Goal: Information Seeking & Learning: Compare options

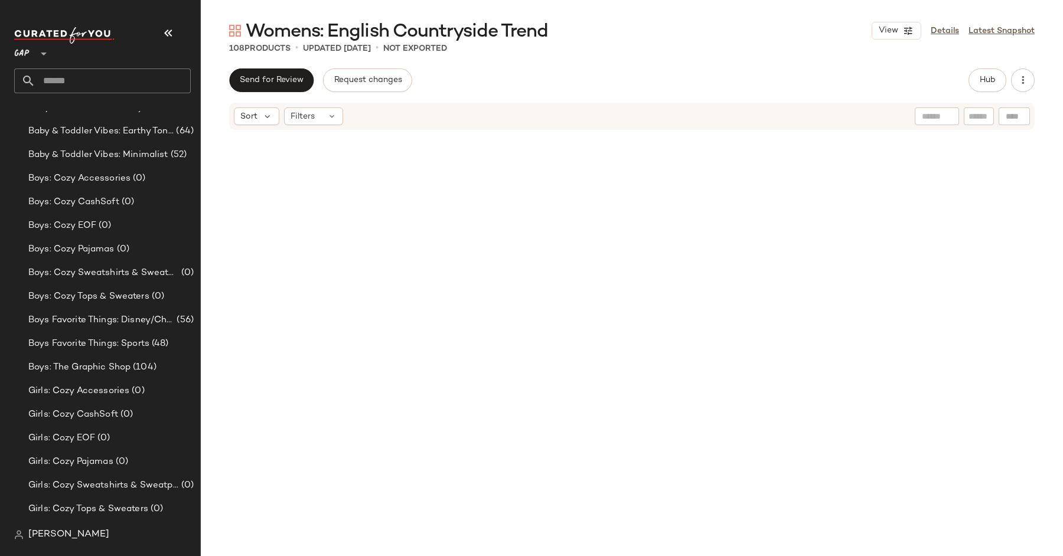
scroll to position [5157, 0]
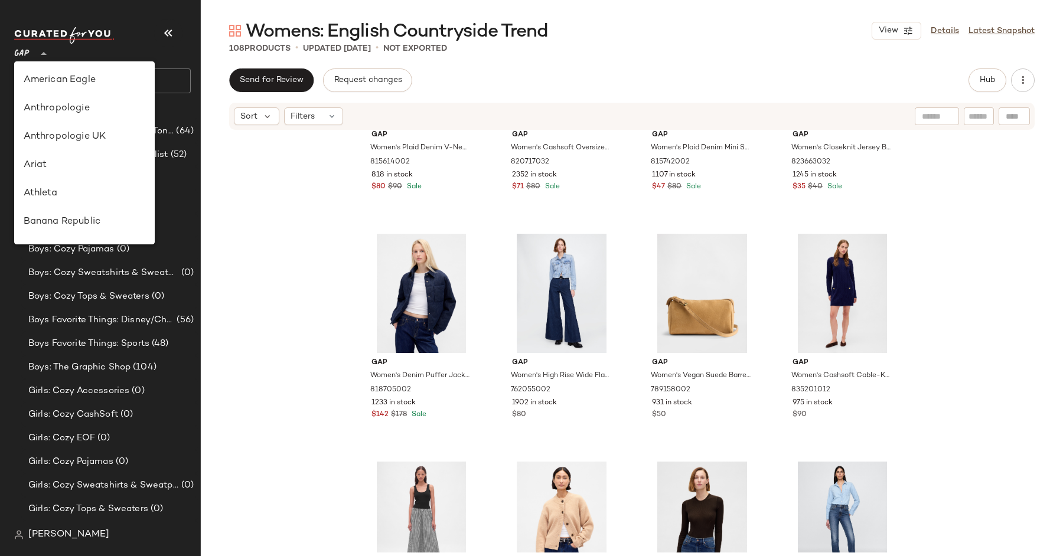
click at [44, 57] on icon at bounding box center [44, 54] width 14 height 14
click at [82, 220] on div "Banana Republic" at bounding box center [85, 222] width 122 height 14
type input "**"
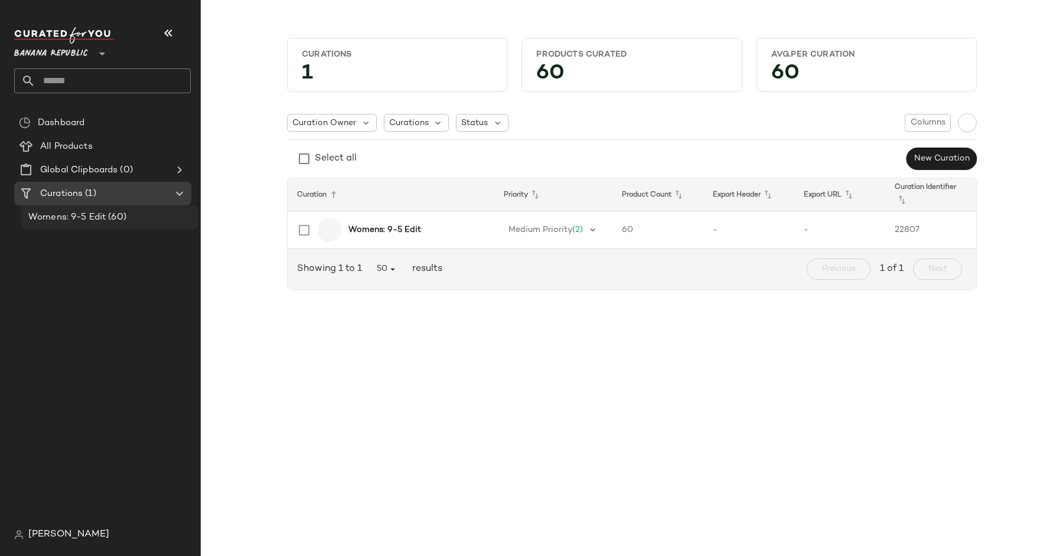
click at [132, 219] on div "Womens: 9-5 Edit (60)" at bounding box center [109, 218] width 169 height 14
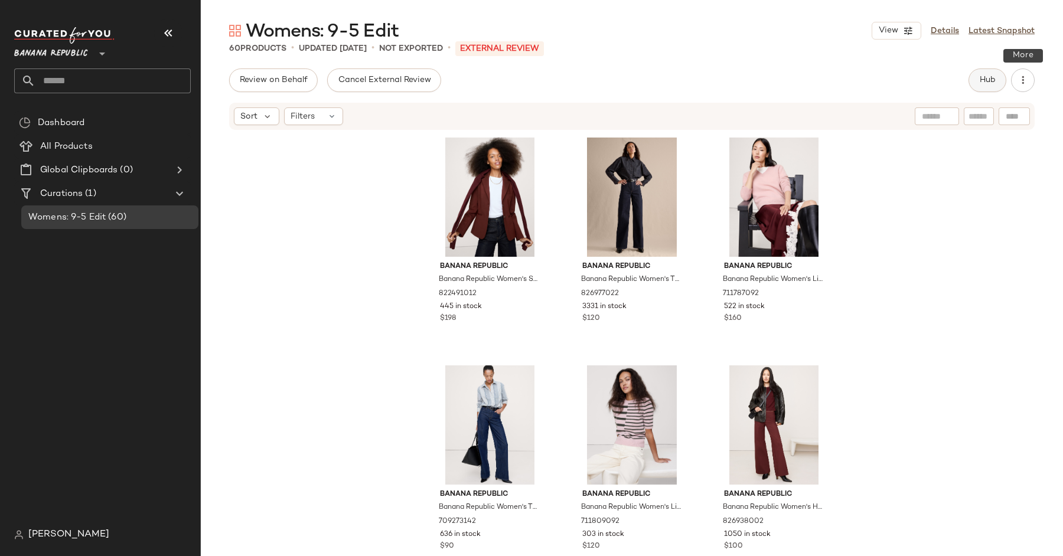
click at [992, 76] on span "Hub" at bounding box center [987, 80] width 17 height 9
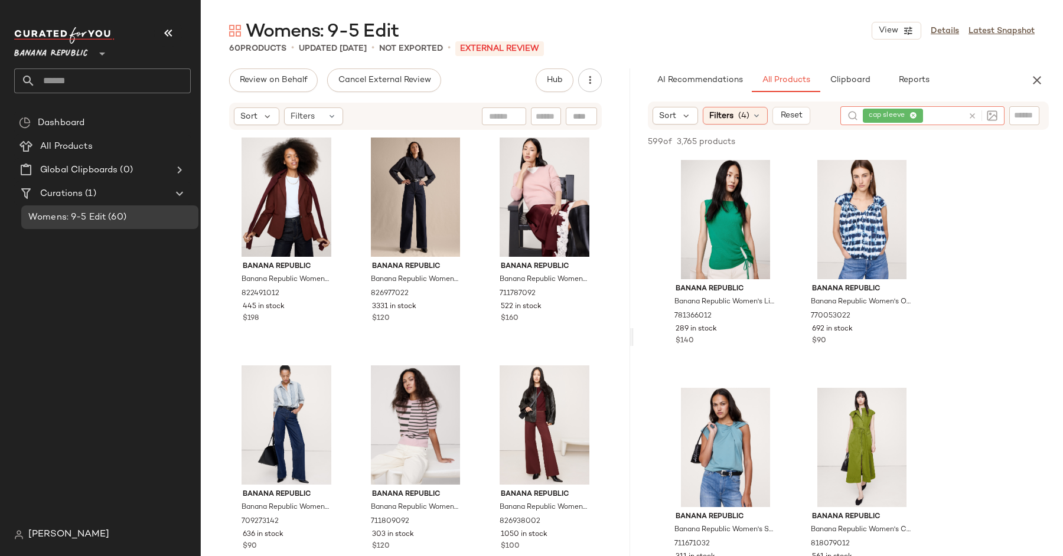
click at [971, 120] on icon at bounding box center [972, 116] width 9 height 9
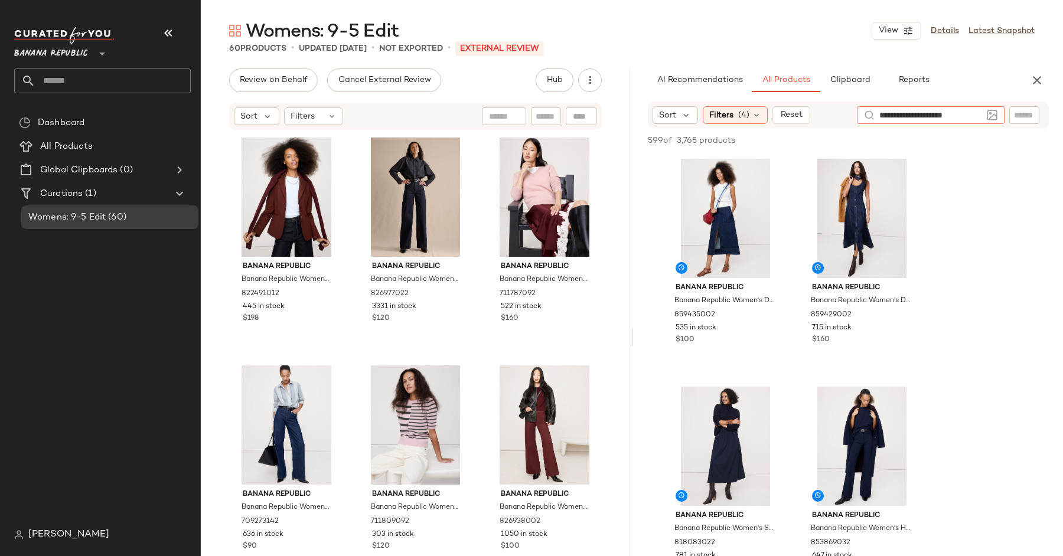
type input "**********"
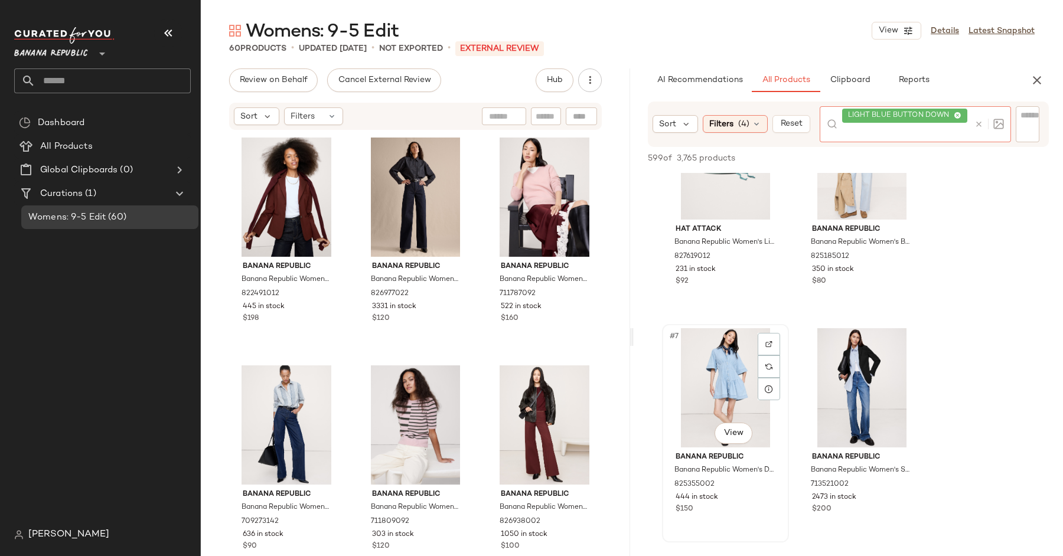
scroll to position [547, 0]
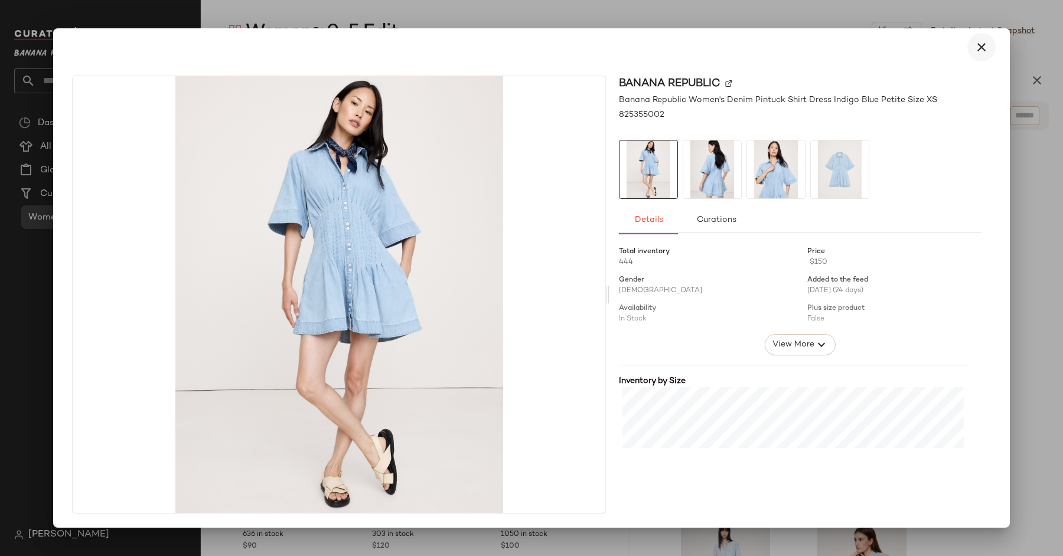
click at [980, 50] on icon "button" at bounding box center [982, 47] width 14 height 14
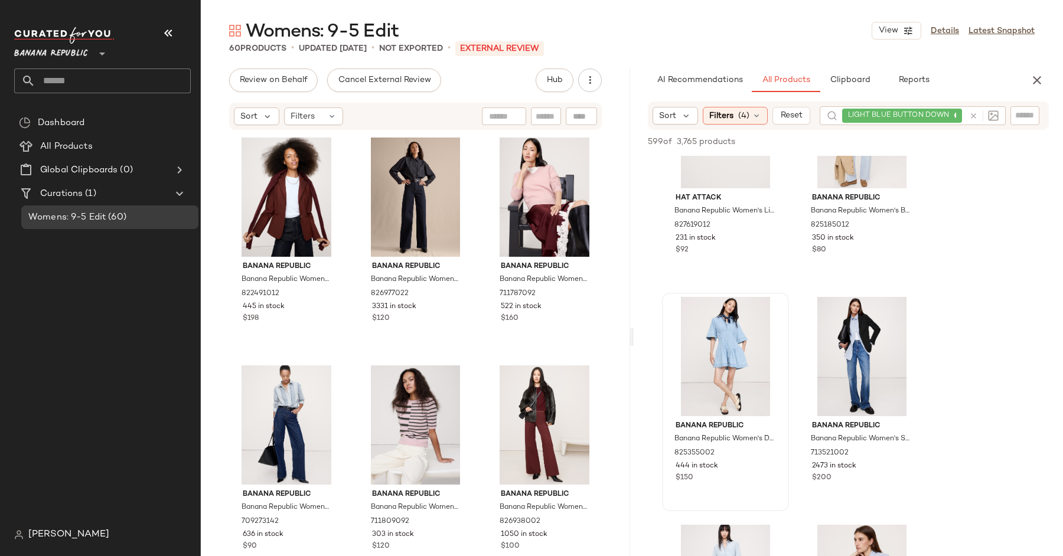
click at [970, 115] on div at bounding box center [982, 115] width 34 height 19
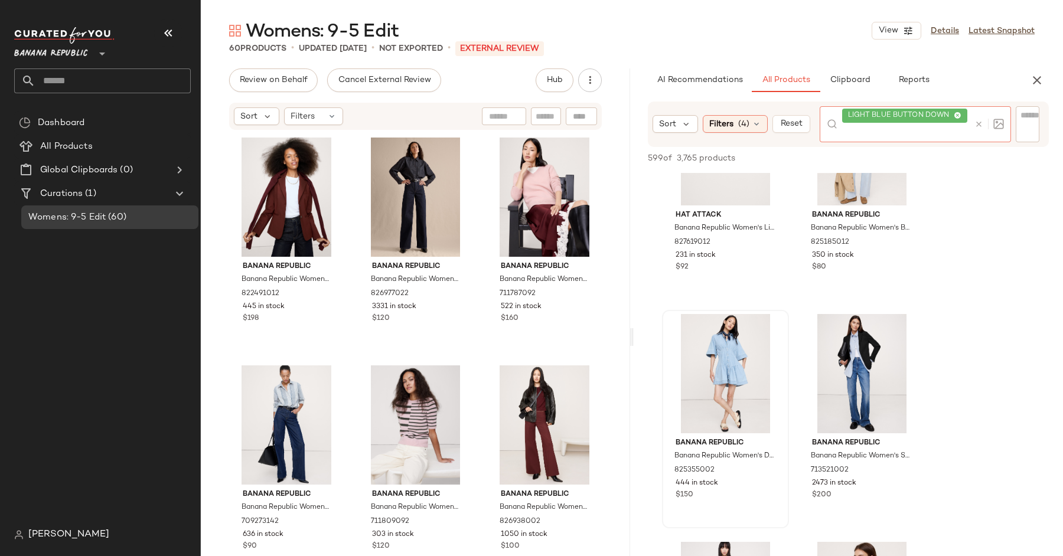
click at [737, 128] on div "Sort Filters (4) Reset LIGHT BLUE BUTTON DOWN" at bounding box center [848, 124] width 401 height 45
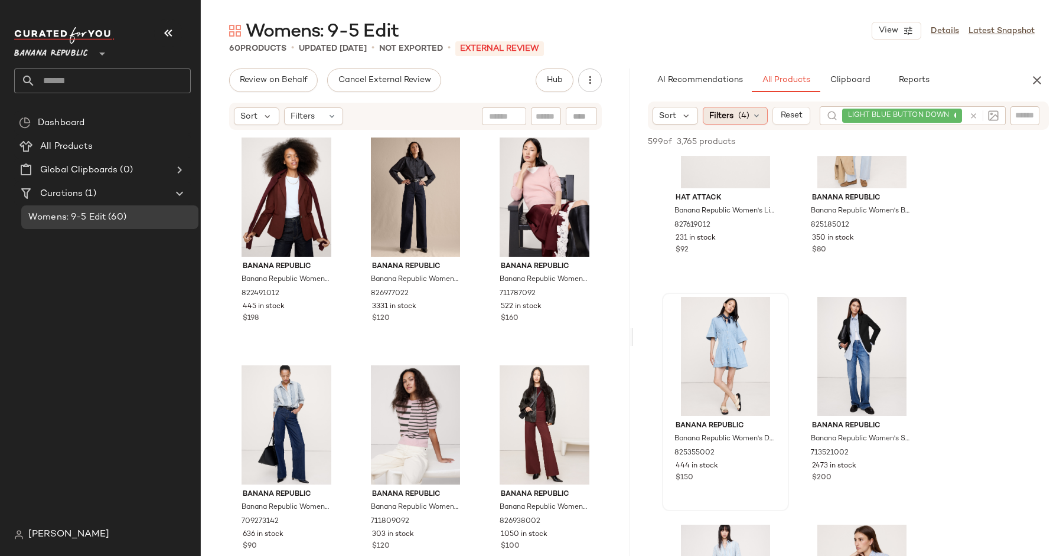
click at [738, 117] on span "(4)" at bounding box center [743, 116] width 11 height 12
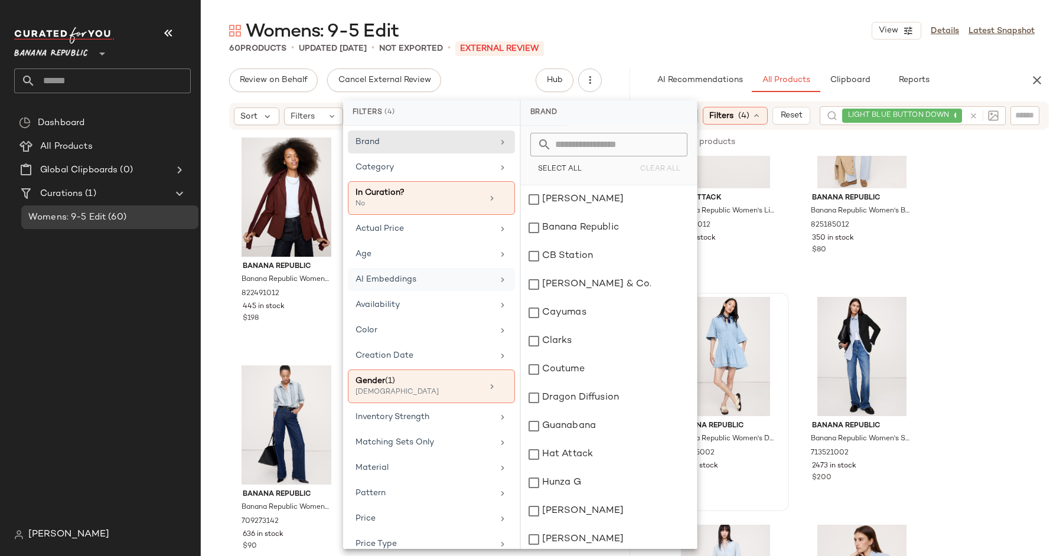
scroll to position [127, 0]
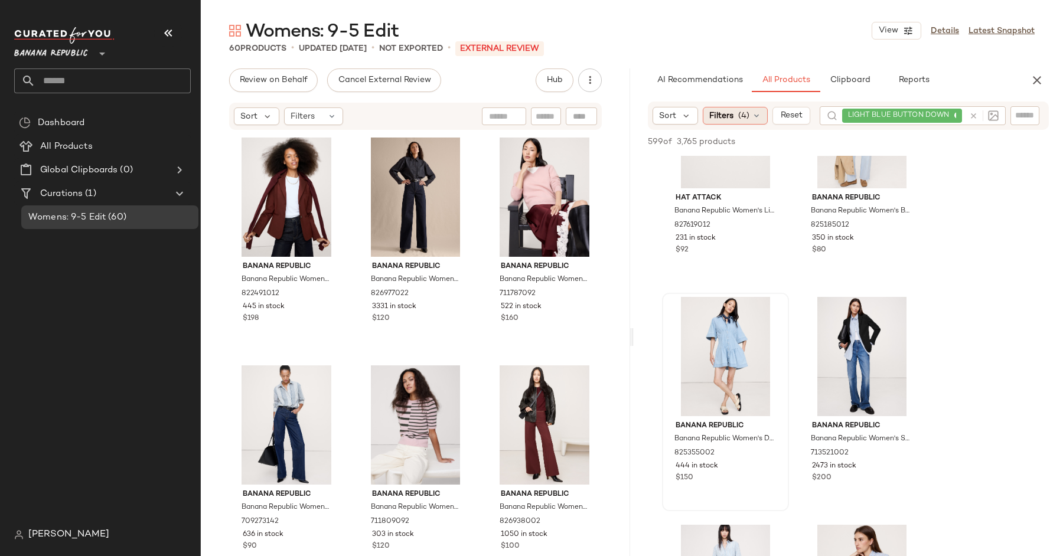
click at [722, 113] on span "Filters" at bounding box center [721, 116] width 24 height 12
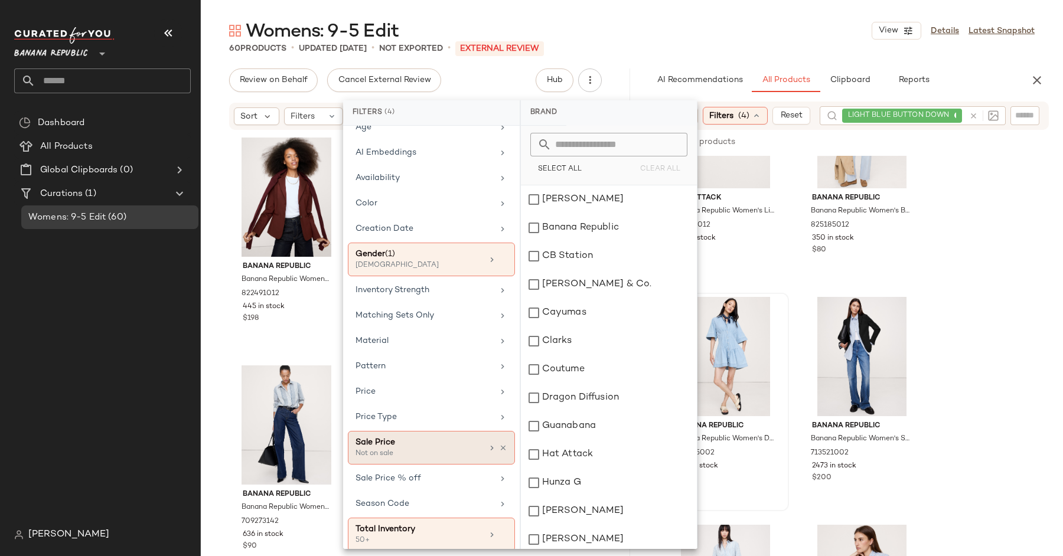
click at [499, 444] on div at bounding box center [497, 448] width 20 height 9
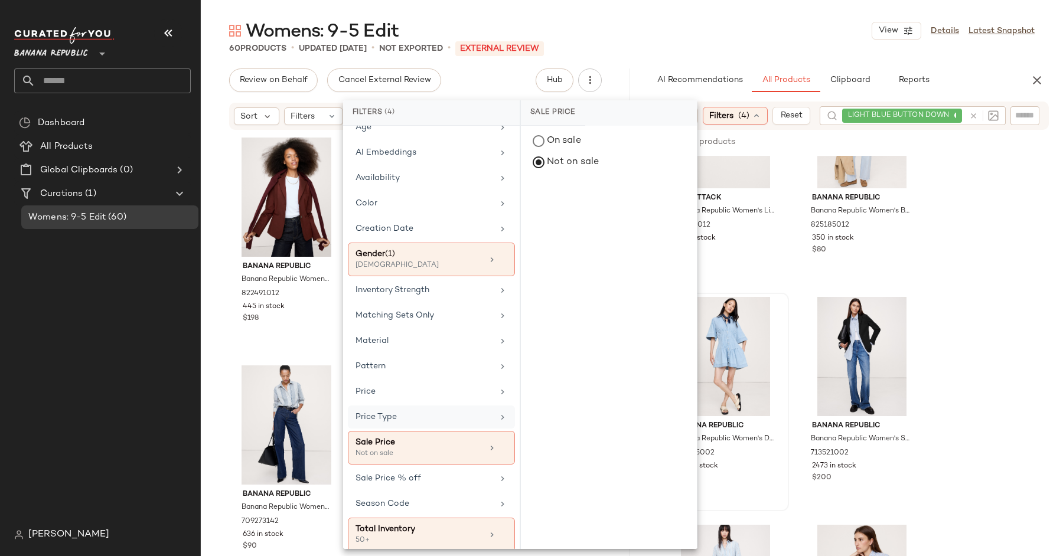
click at [444, 413] on div "Price Type" at bounding box center [425, 417] width 138 height 12
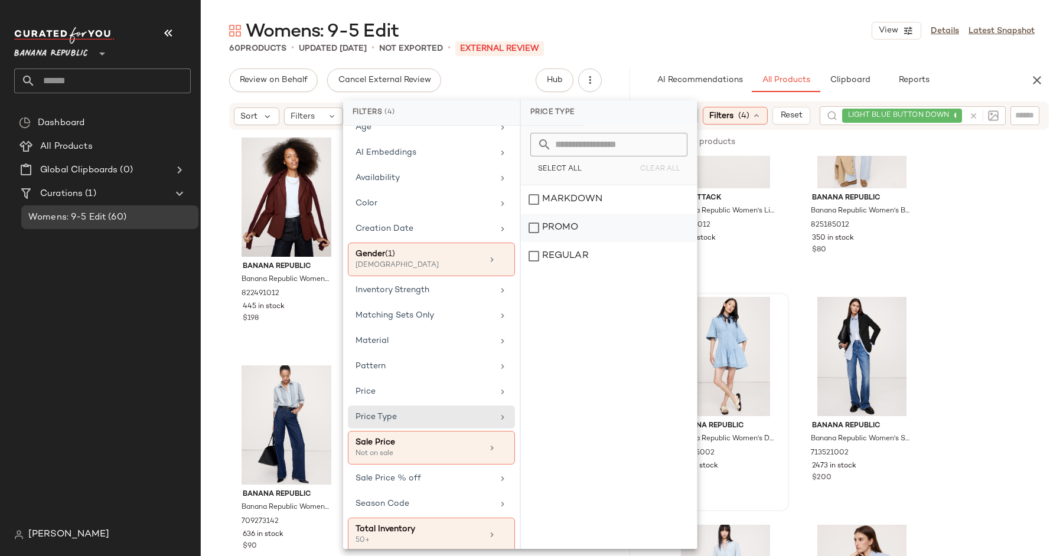
click at [566, 229] on div "PROMO" at bounding box center [609, 228] width 176 height 28
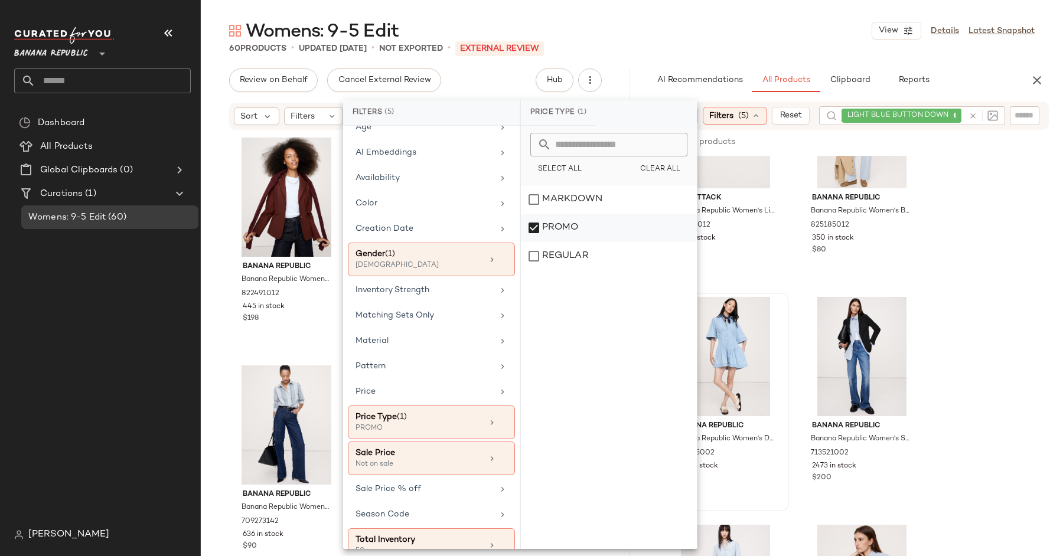
click at [566, 229] on div "PROMO" at bounding box center [609, 228] width 176 height 28
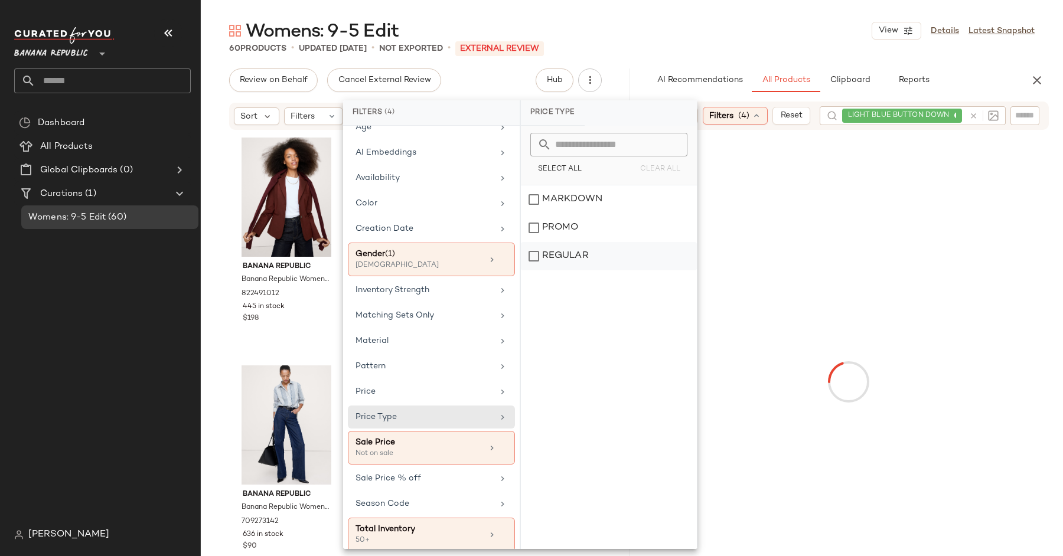
click at [566, 251] on div "REGULAR" at bounding box center [609, 256] width 176 height 28
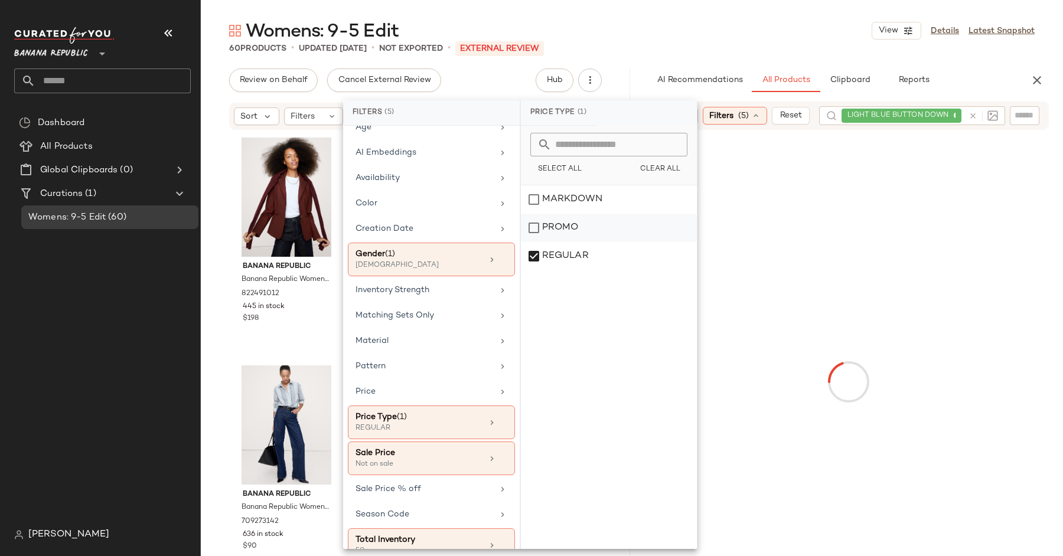
click at [563, 229] on div "PROMO" at bounding box center [609, 228] width 176 height 28
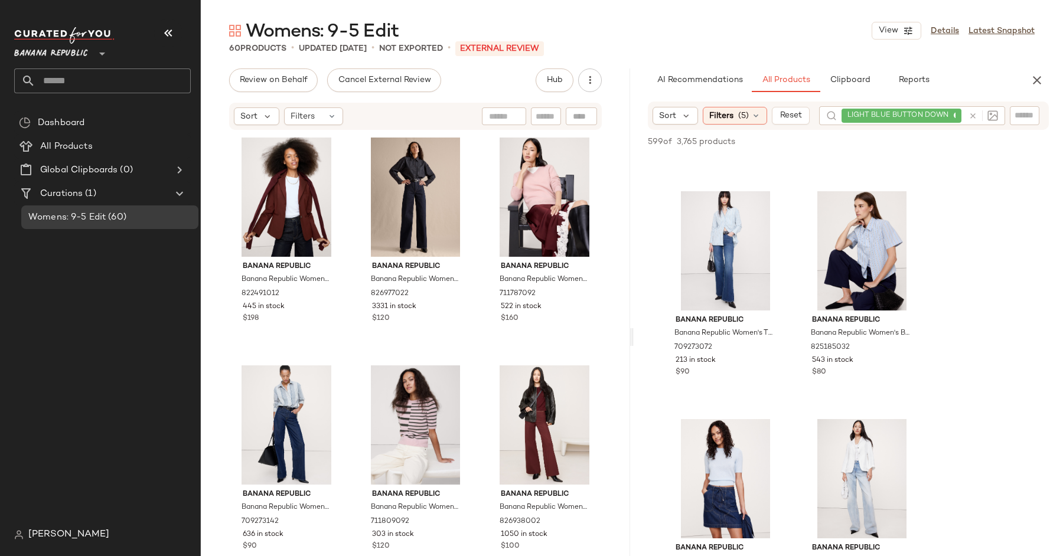
scroll to position [879, 0]
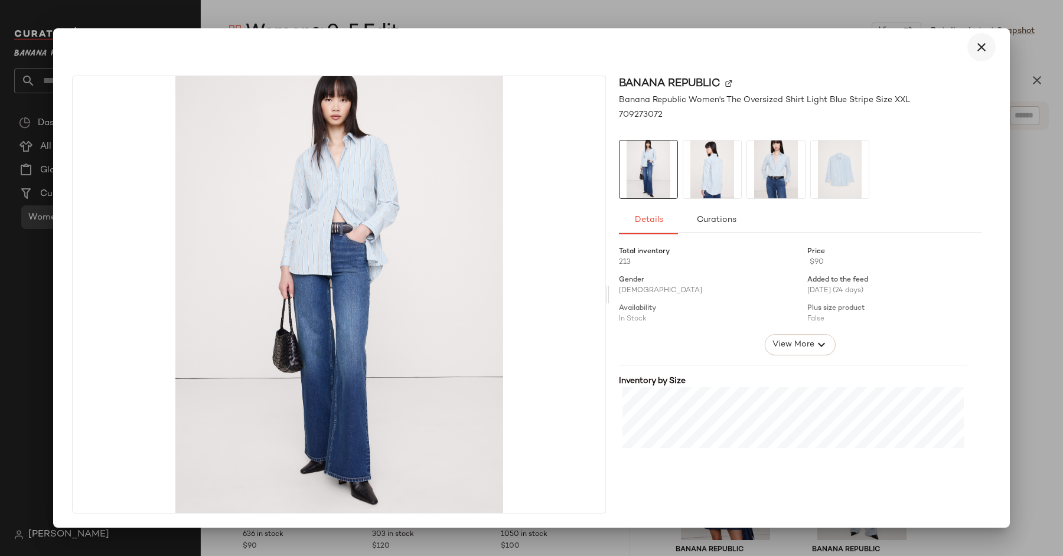
click at [983, 47] on icon "button" at bounding box center [982, 47] width 14 height 14
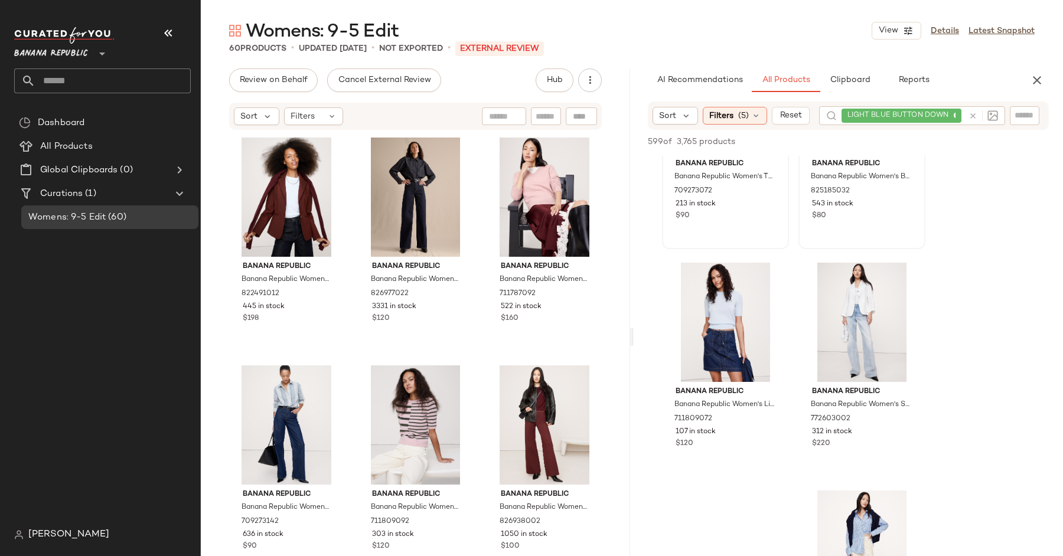
scroll to position [1038, 0]
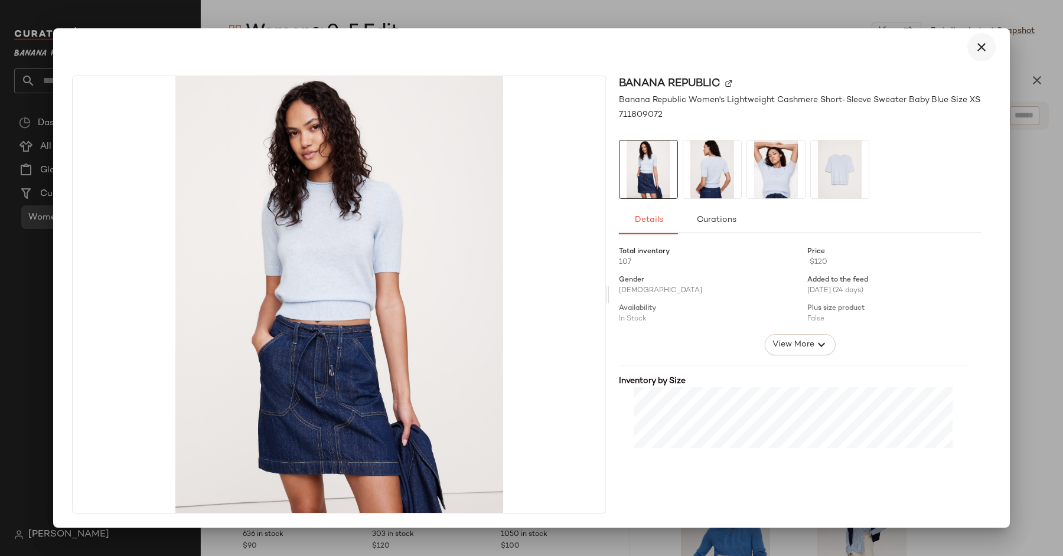
click at [988, 47] on icon "button" at bounding box center [982, 47] width 14 height 14
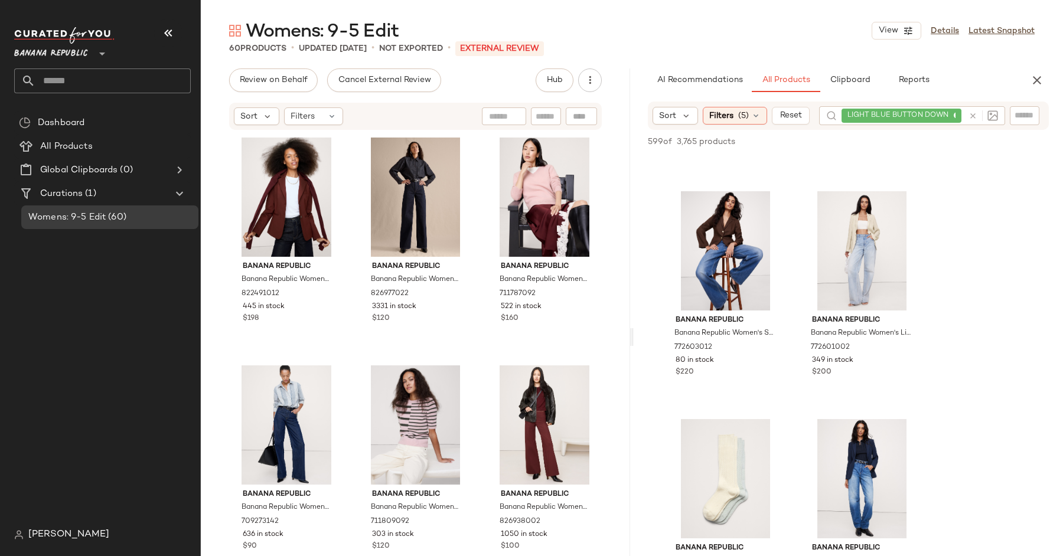
scroll to position [2916, 0]
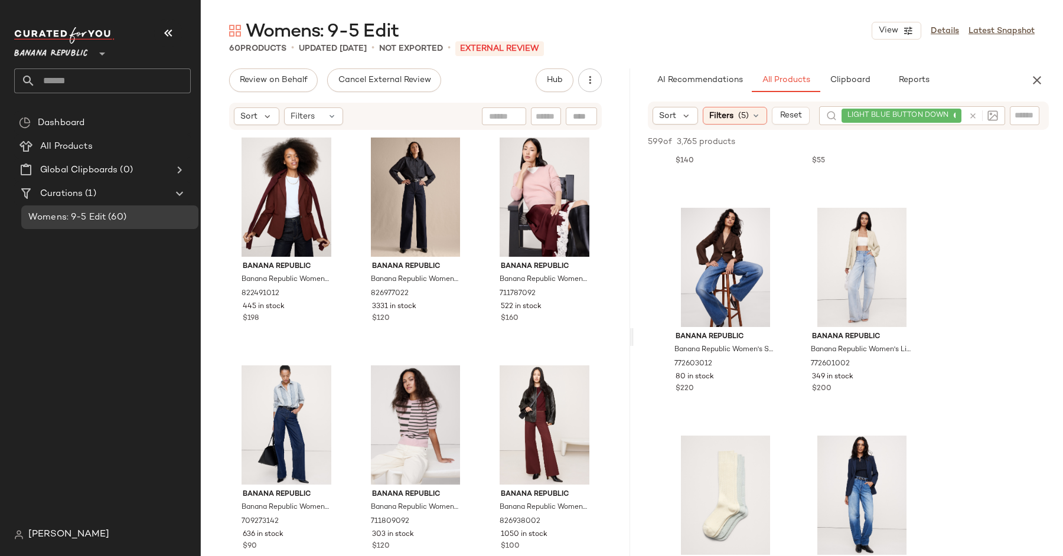
click at [972, 116] on div at bounding box center [981, 115] width 34 height 19
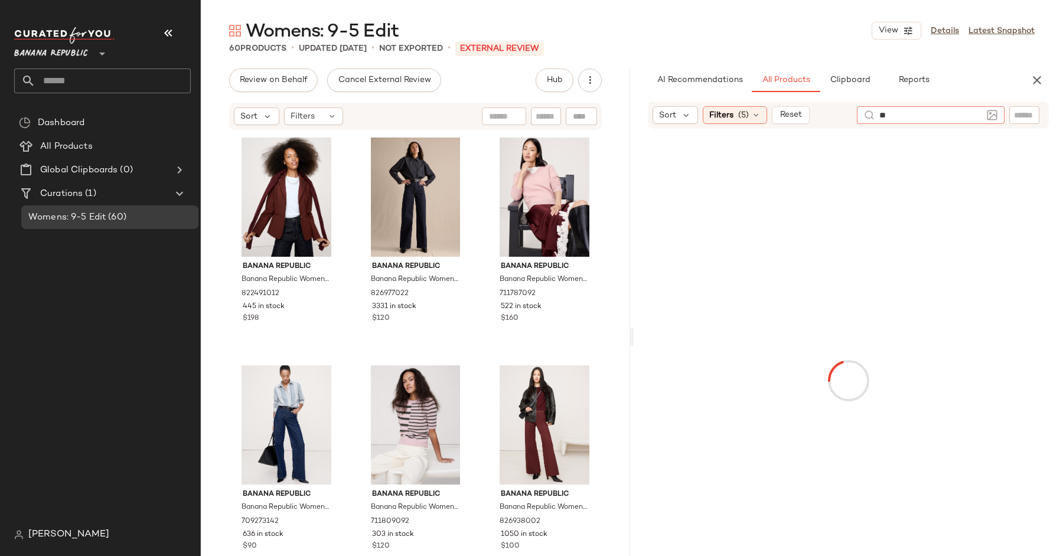
type input "*"
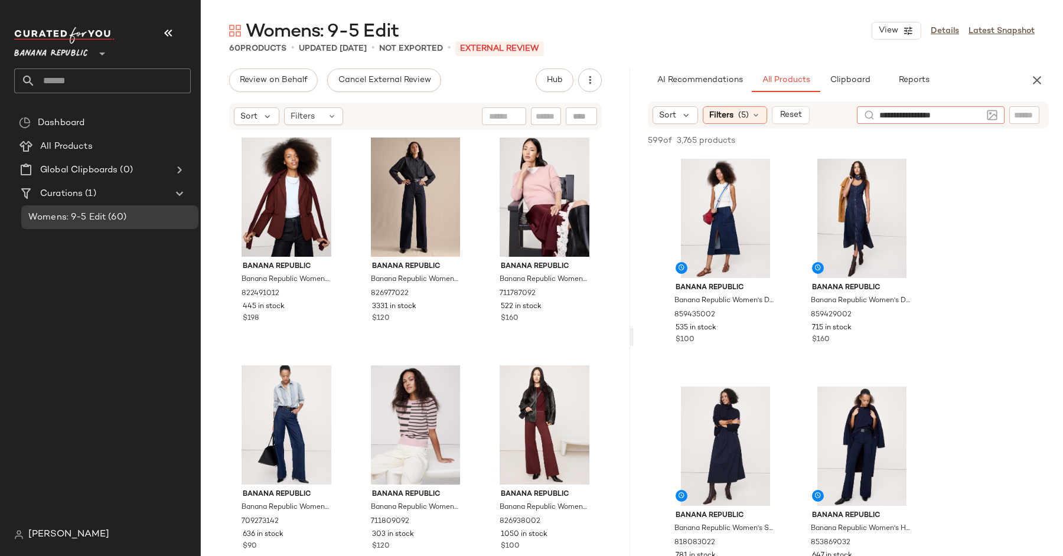
type input "**********"
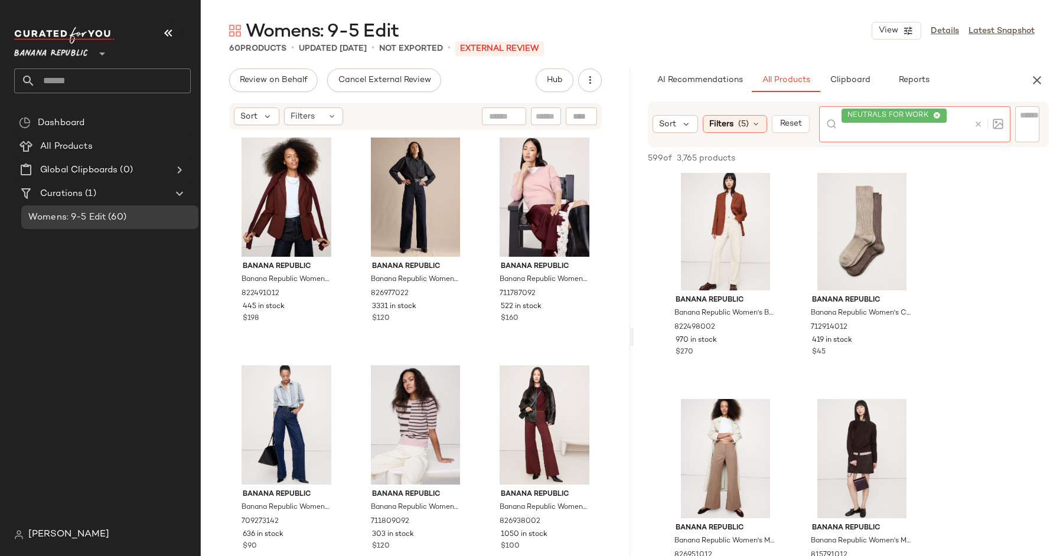
scroll to position [1159, 0]
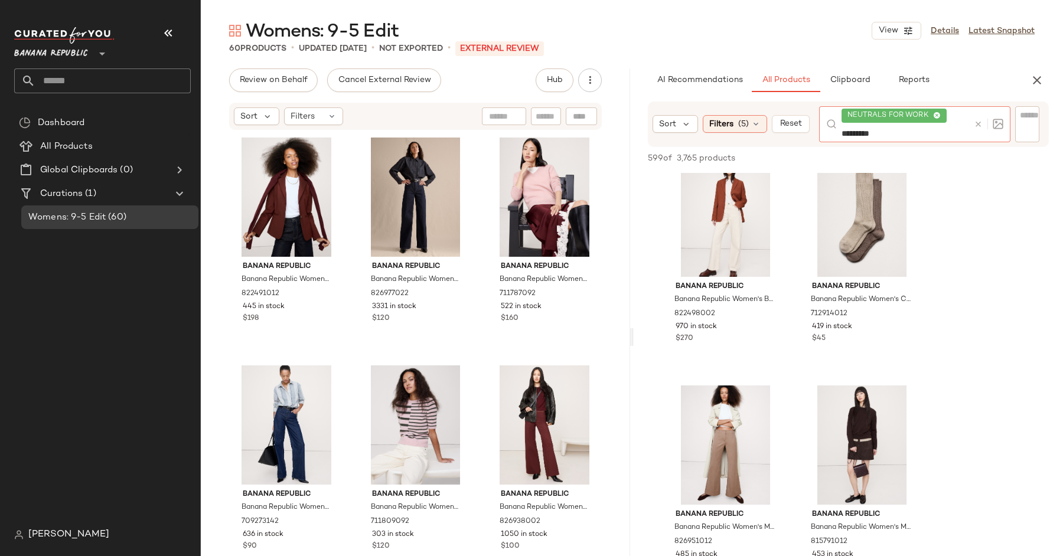
type input "**********"
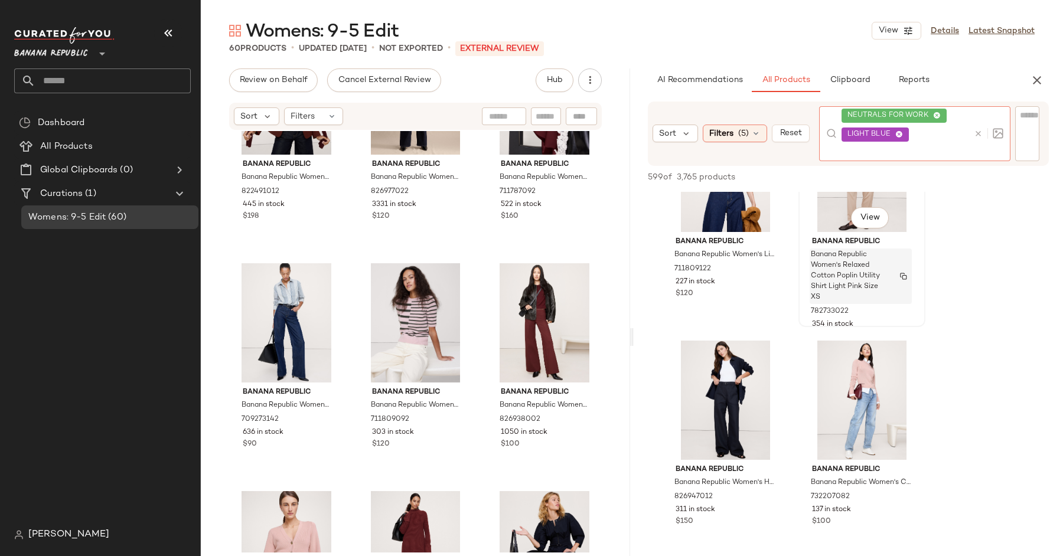
scroll to position [3817, 0]
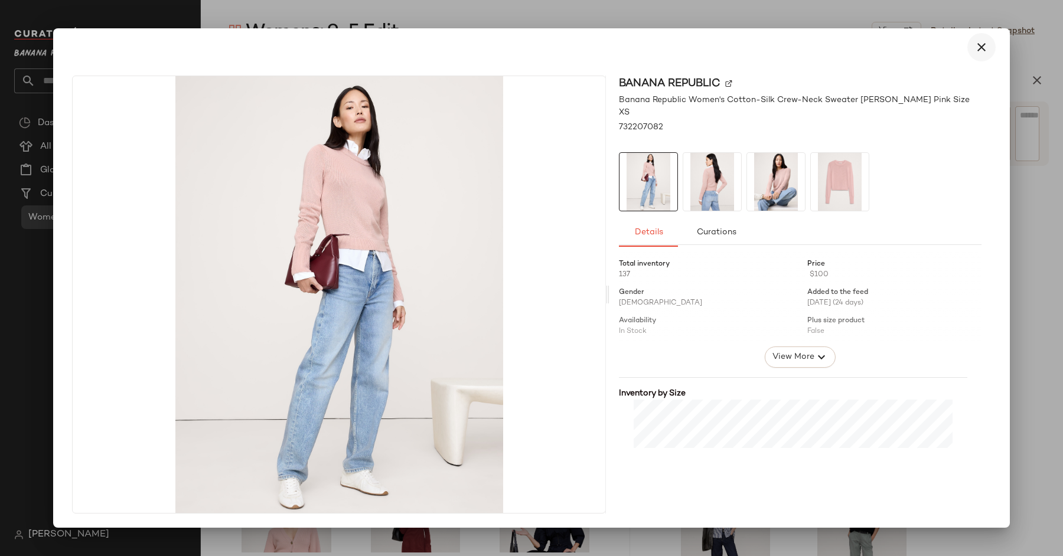
click at [980, 47] on icon "button" at bounding box center [982, 47] width 14 height 14
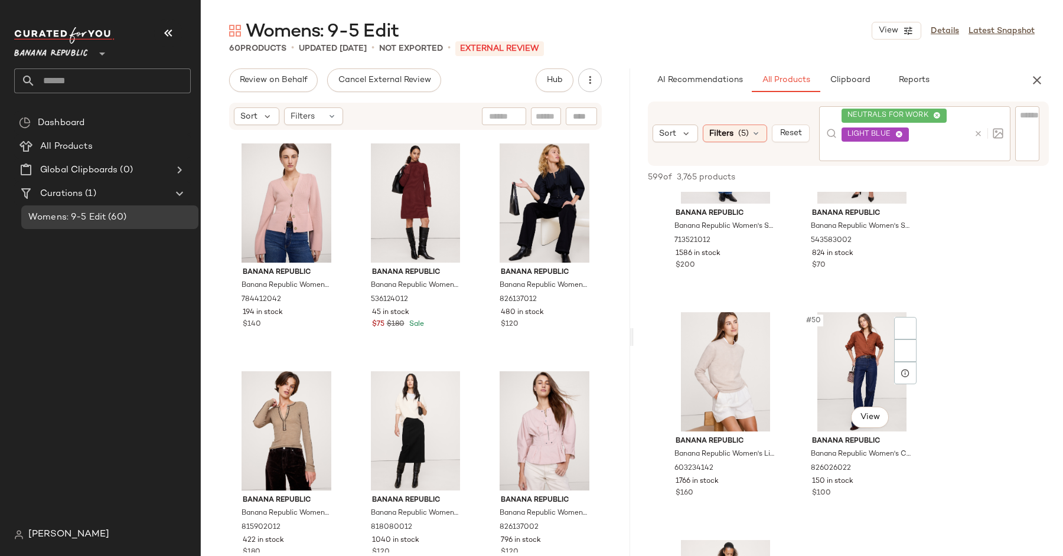
scroll to position [5430, 0]
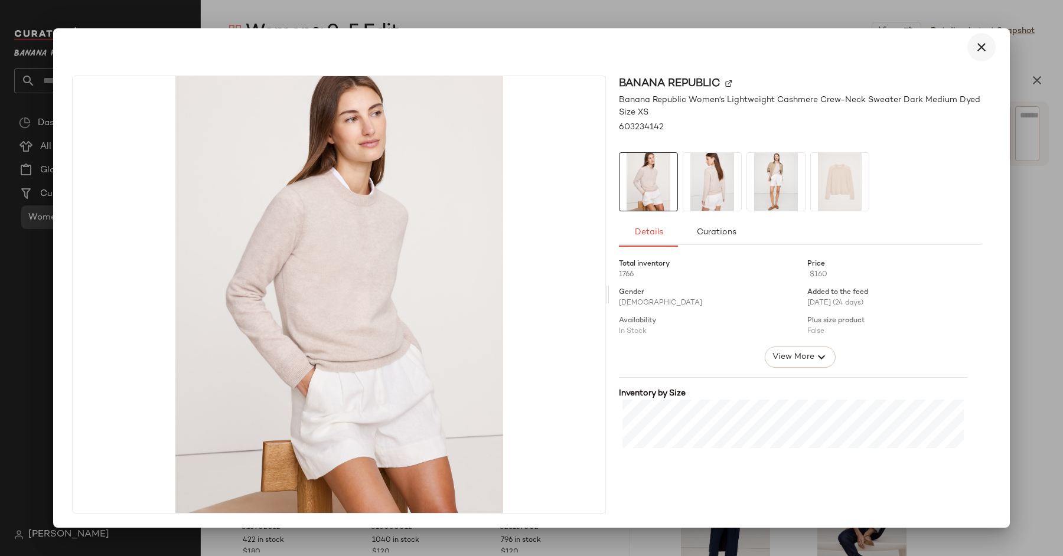
click at [978, 41] on icon "button" at bounding box center [982, 47] width 14 height 14
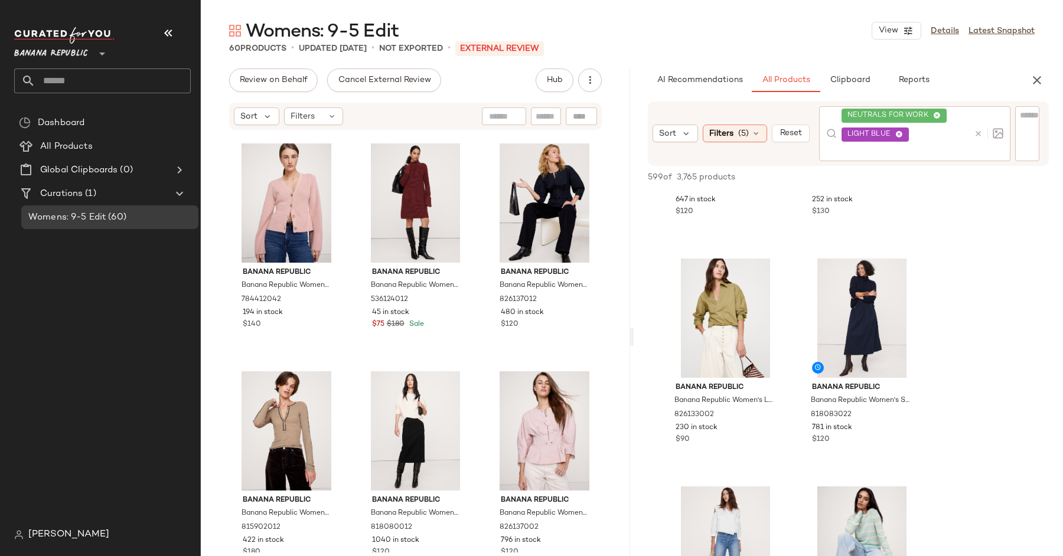
scroll to position [6045, 0]
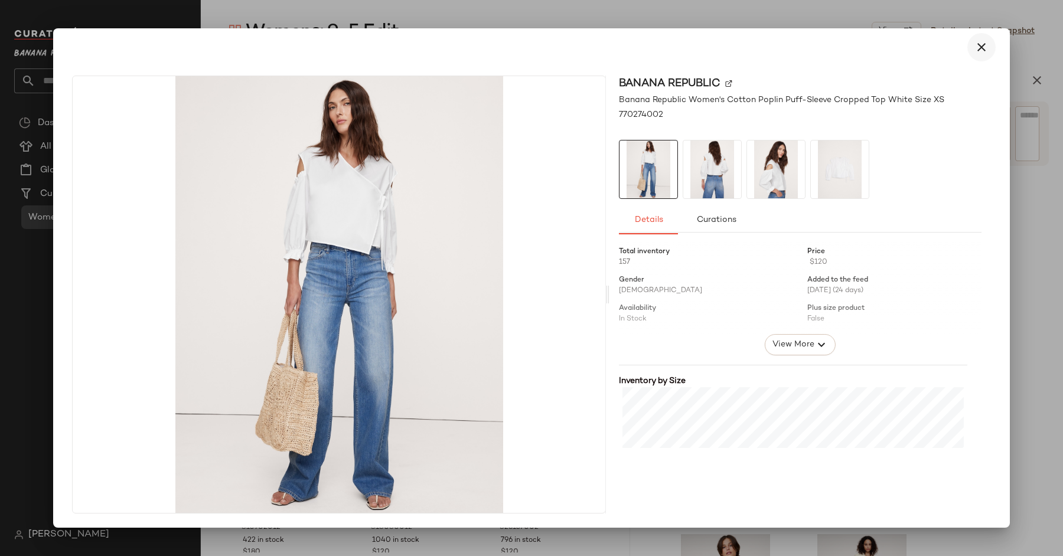
click at [993, 46] on button "button" at bounding box center [981, 47] width 28 height 28
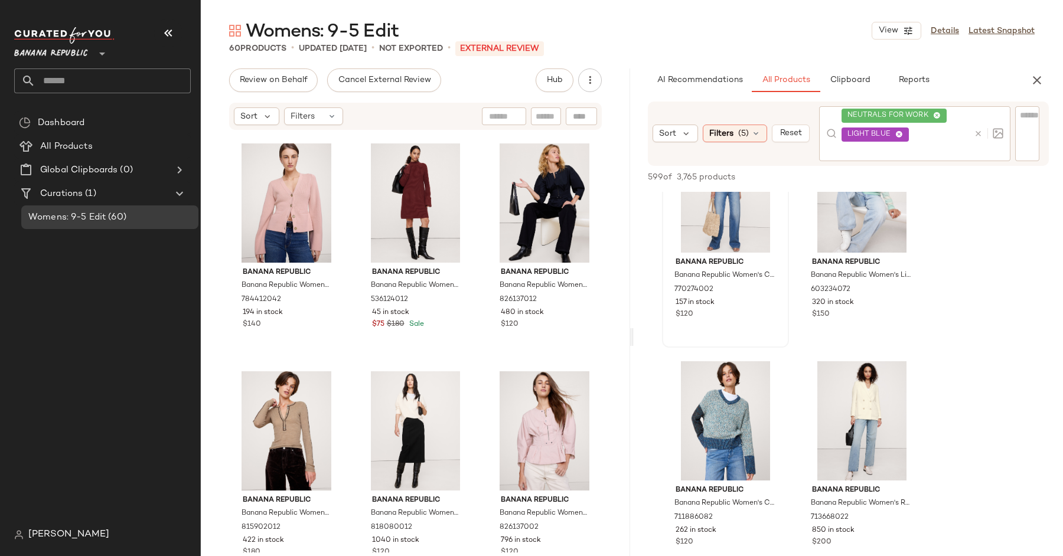
scroll to position [6232, 0]
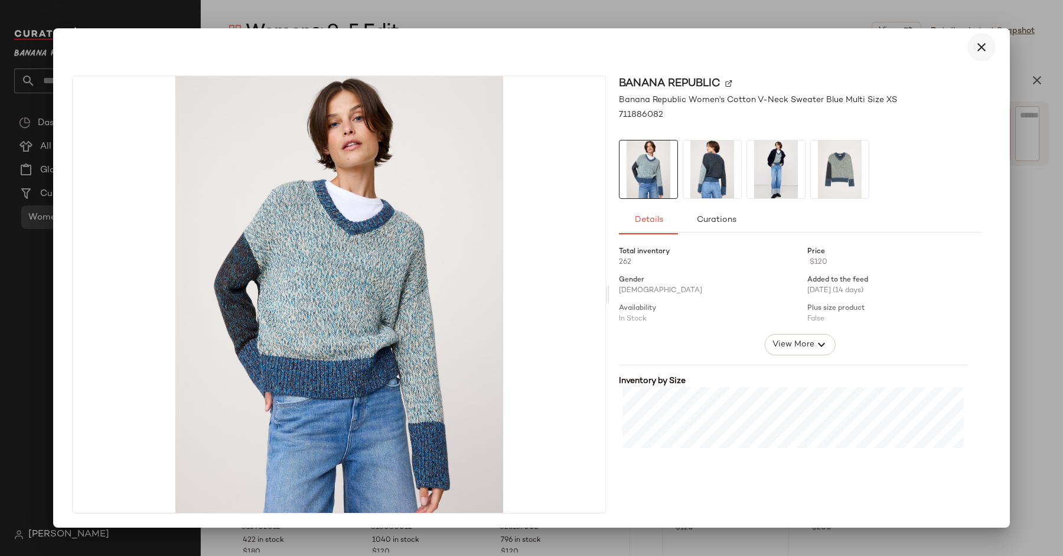
click at [978, 51] on icon "button" at bounding box center [982, 47] width 14 height 14
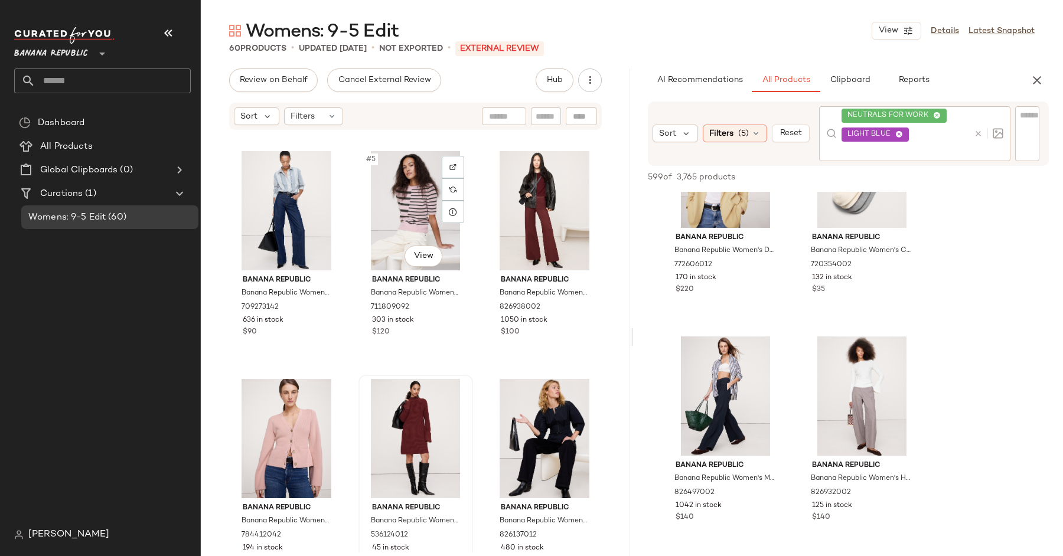
scroll to position [240, 0]
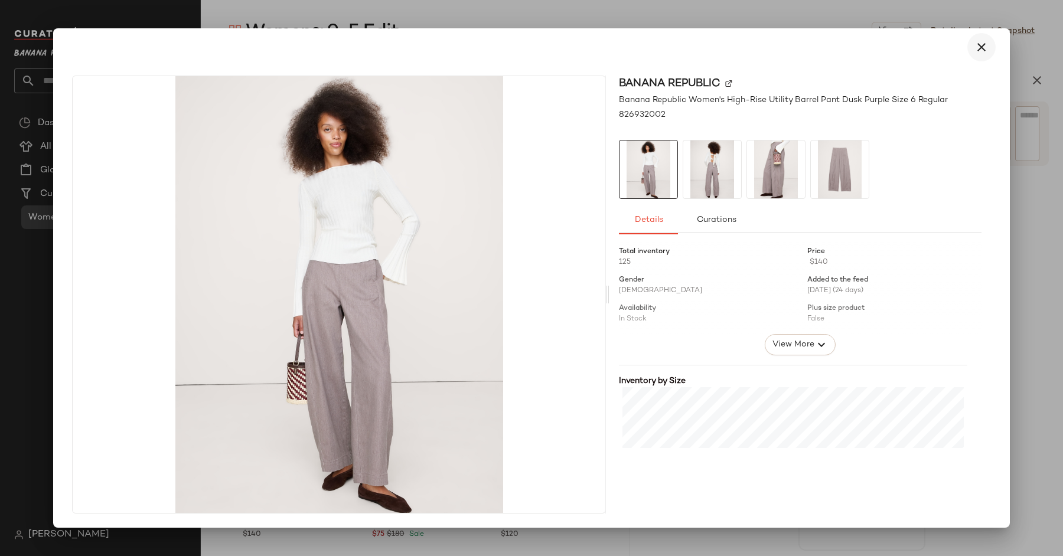
click at [972, 43] on button "button" at bounding box center [981, 47] width 28 height 28
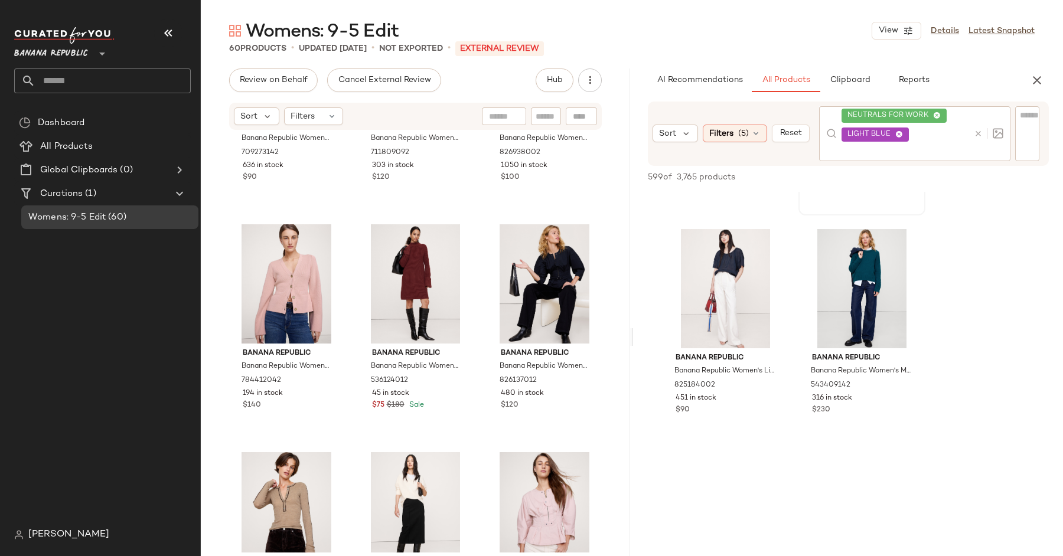
scroll to position [7315, 0]
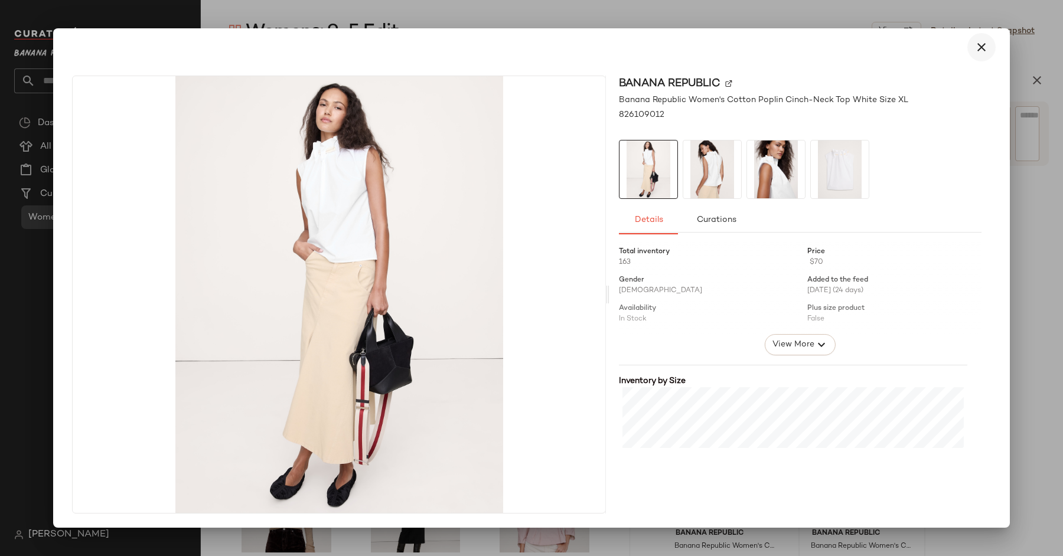
click at [978, 53] on icon "button" at bounding box center [982, 47] width 14 height 14
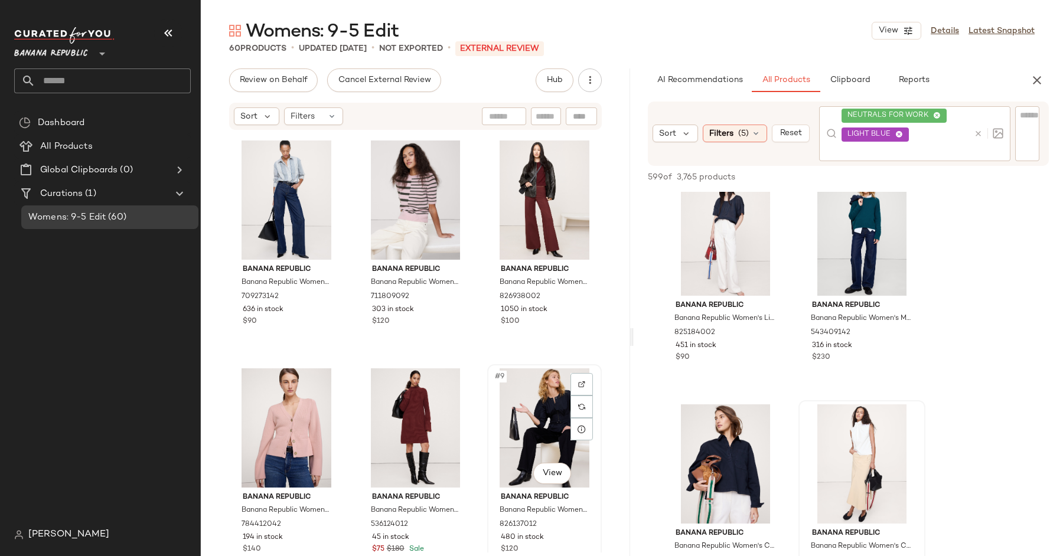
scroll to position [0, 0]
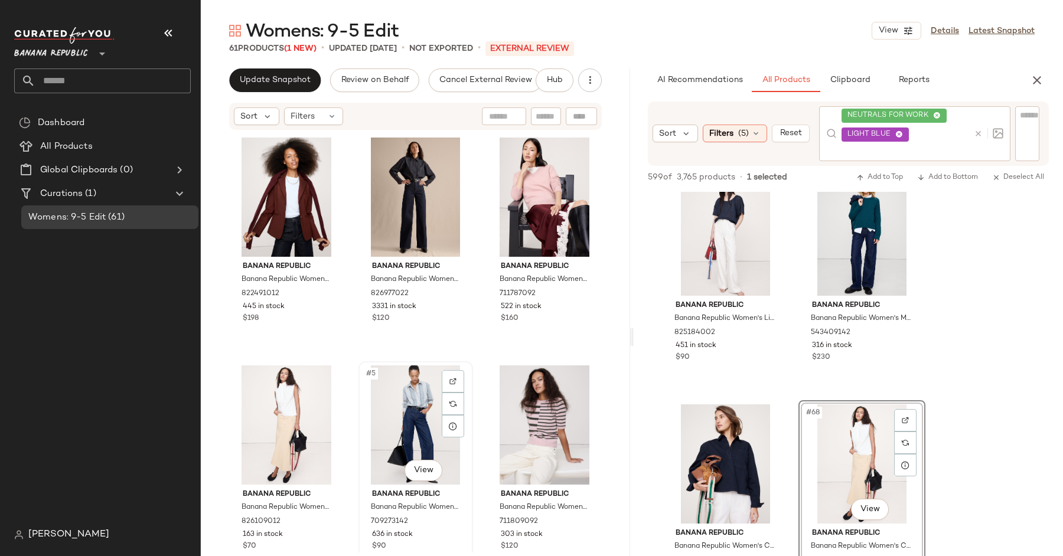
click at [402, 416] on div "#5 View" at bounding box center [416, 425] width 106 height 119
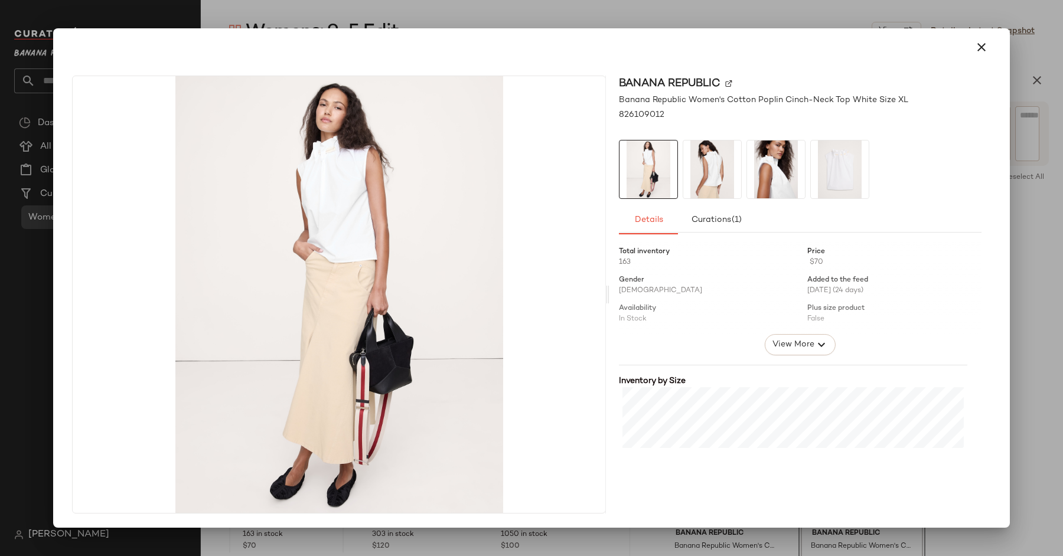
click at [705, 161] on img at bounding box center [712, 170] width 58 height 58
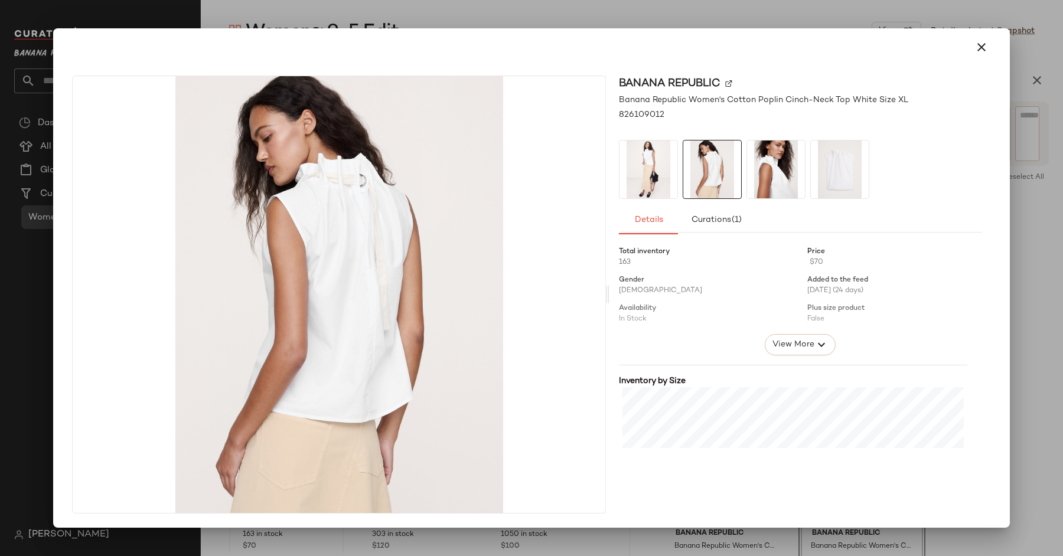
click at [770, 162] on img at bounding box center [776, 170] width 58 height 58
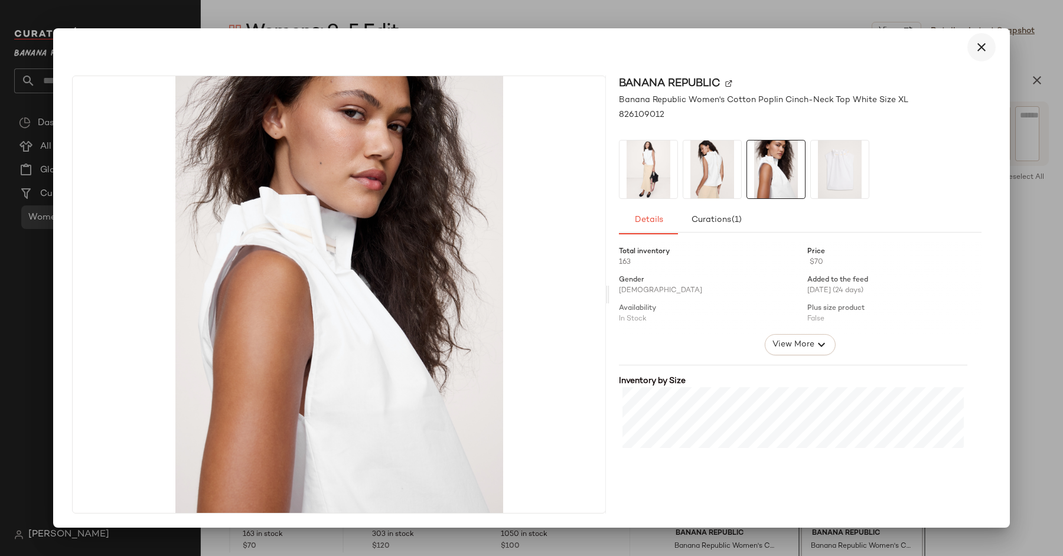
click at [985, 45] on icon "button" at bounding box center [982, 47] width 14 height 14
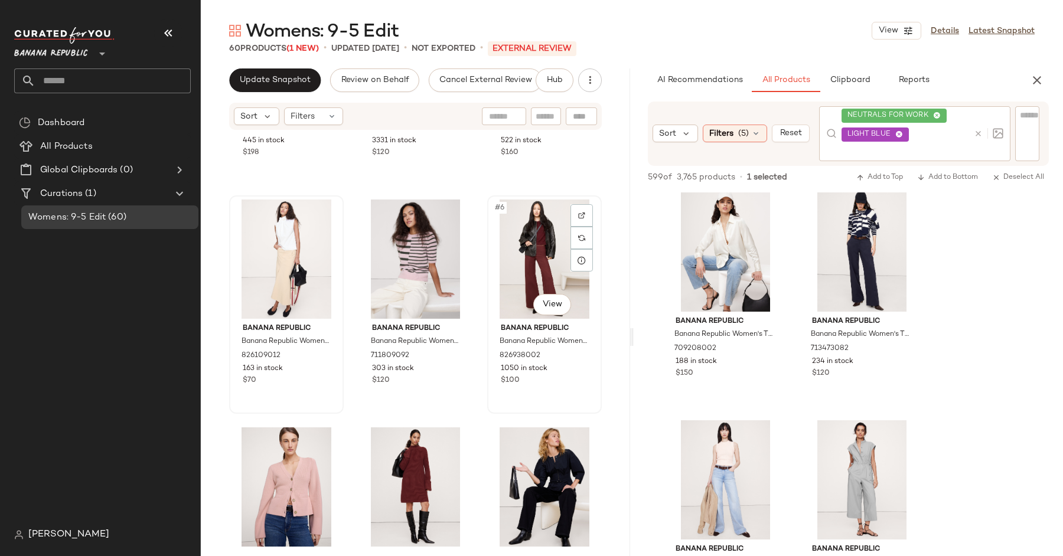
scroll to position [167, 0]
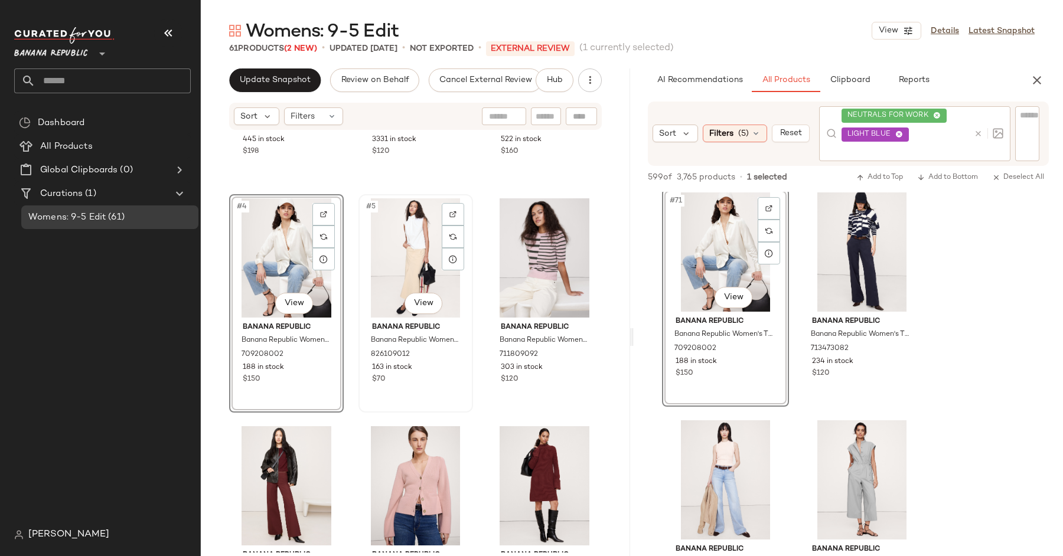
click at [413, 271] on div "#5 View" at bounding box center [416, 257] width 106 height 119
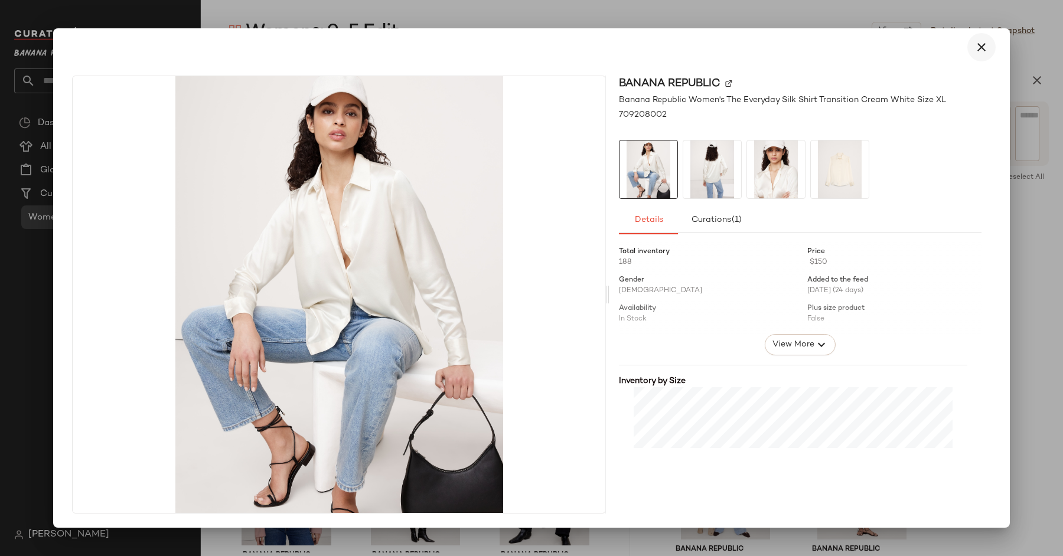
click at [986, 46] on icon "button" at bounding box center [982, 47] width 14 height 14
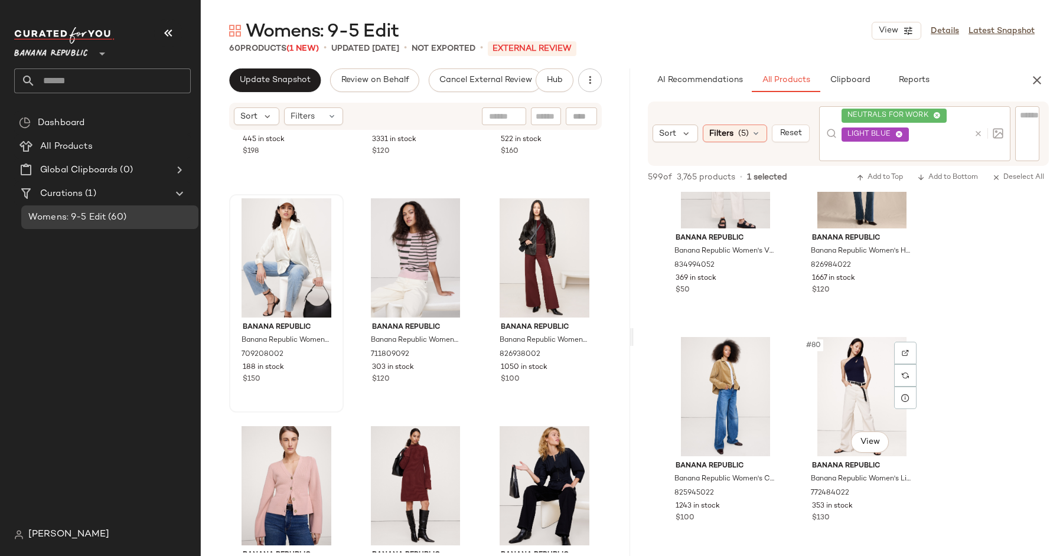
scroll to position [8848, 0]
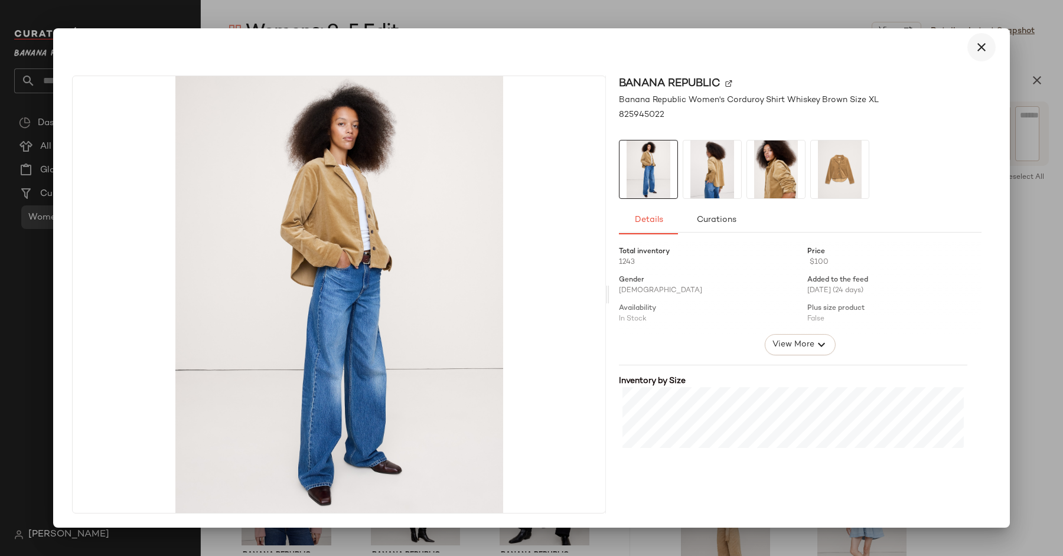
click at [985, 53] on icon "button" at bounding box center [982, 47] width 14 height 14
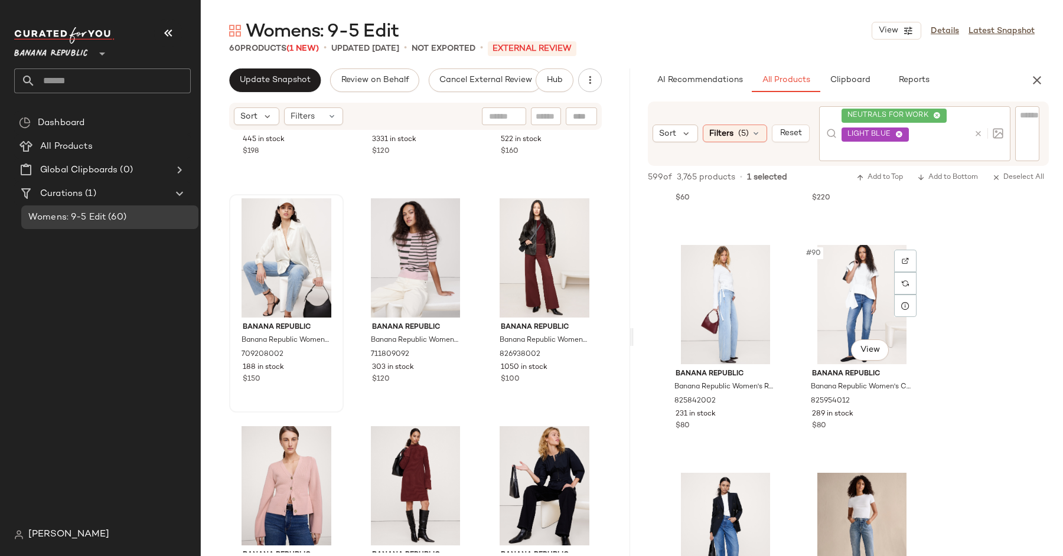
scroll to position [9992, 0]
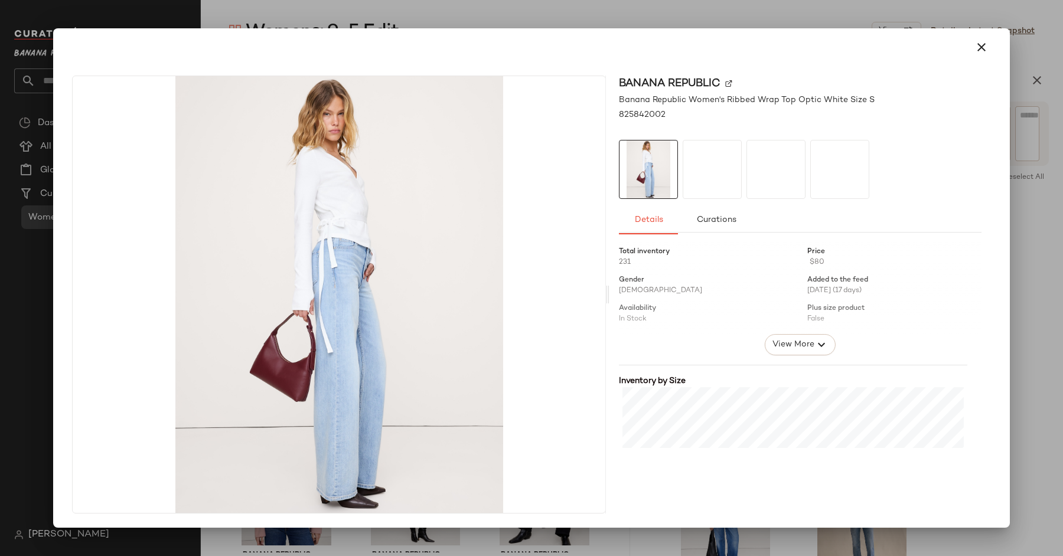
click at [734, 172] on div at bounding box center [712, 169] width 59 height 59
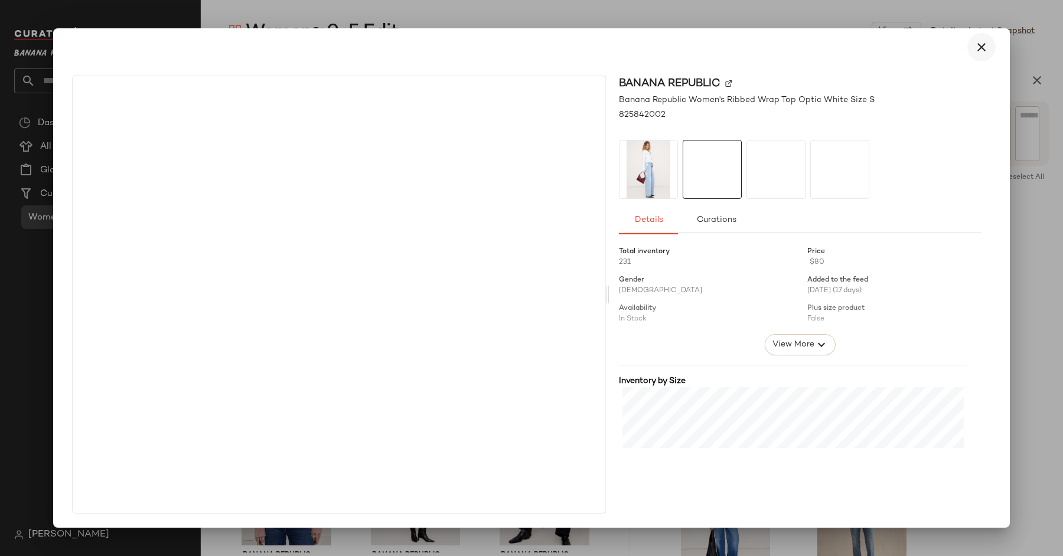
click at [978, 43] on icon "button" at bounding box center [982, 47] width 14 height 14
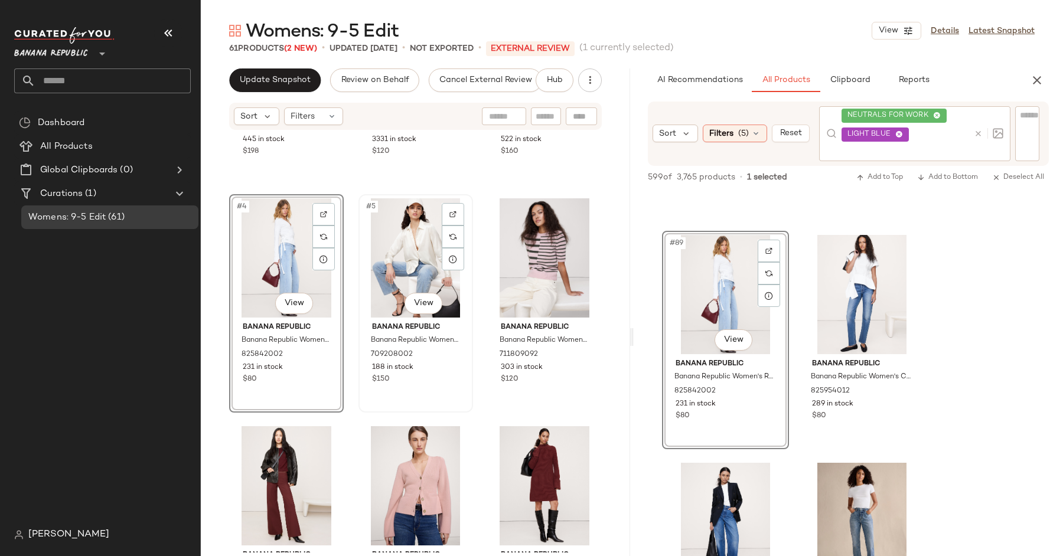
click at [394, 256] on div "#5 View" at bounding box center [416, 257] width 106 height 119
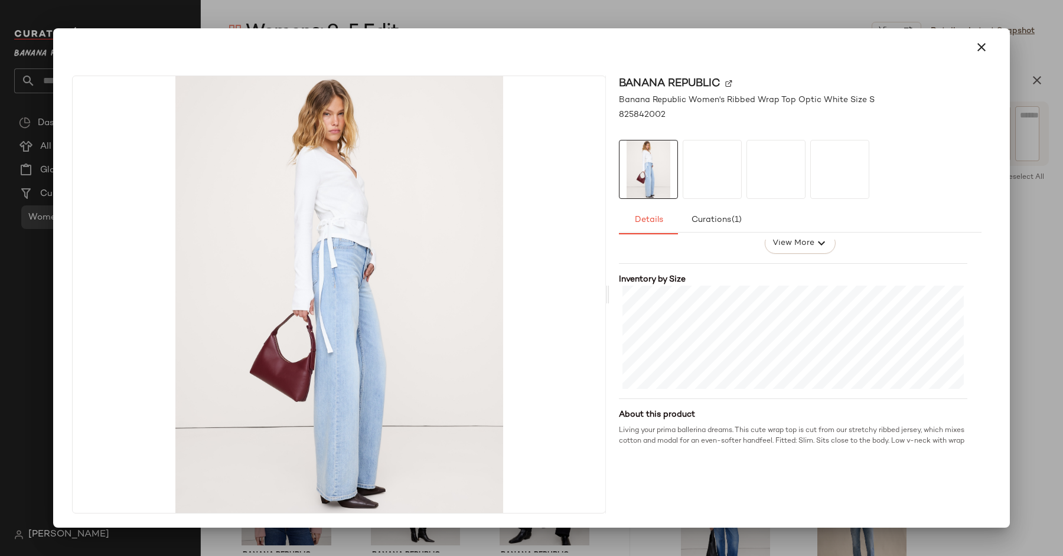
scroll to position [110, 0]
click at [981, 44] on icon "button" at bounding box center [982, 47] width 14 height 14
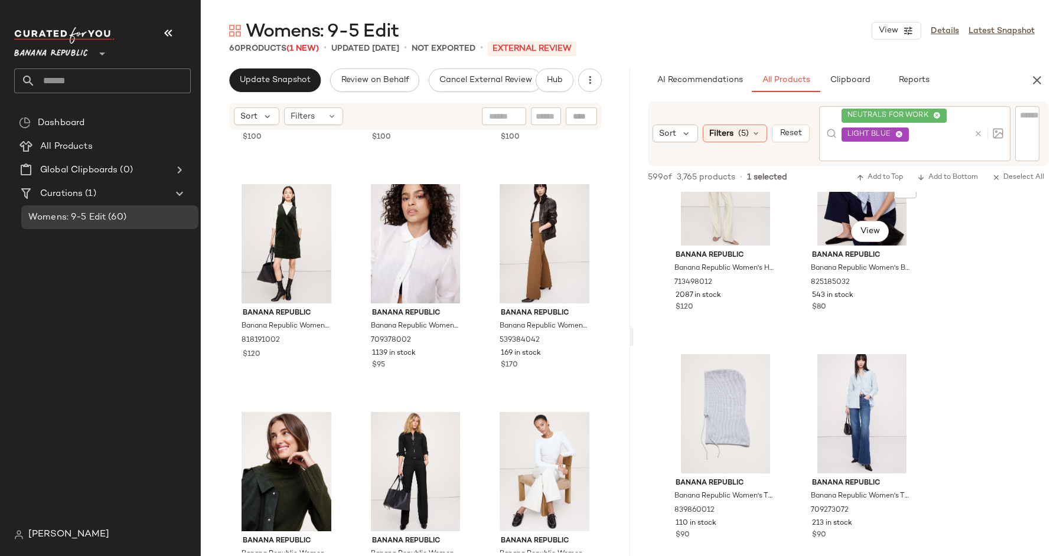
scroll to position [755, 0]
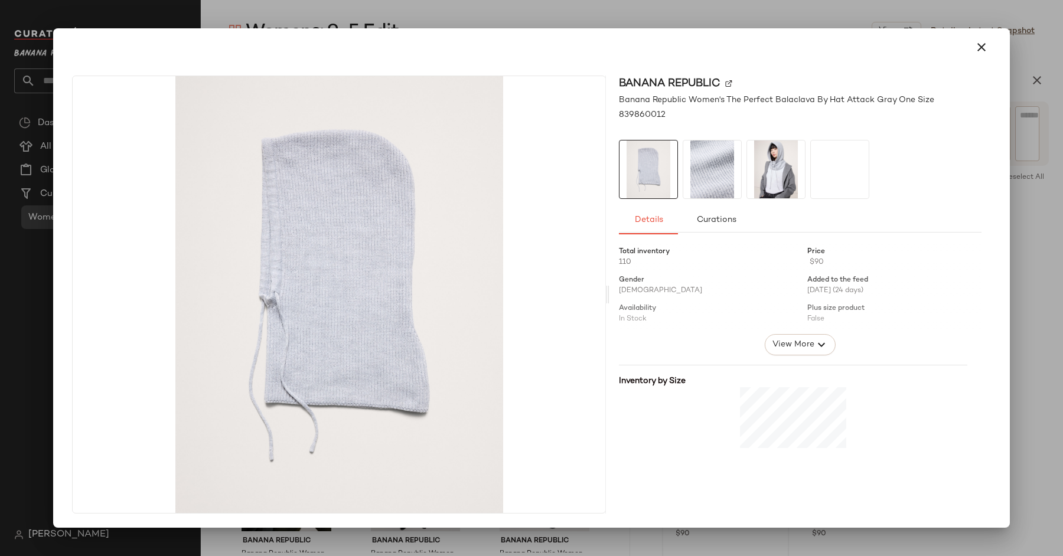
click at [780, 165] on img at bounding box center [776, 170] width 58 height 58
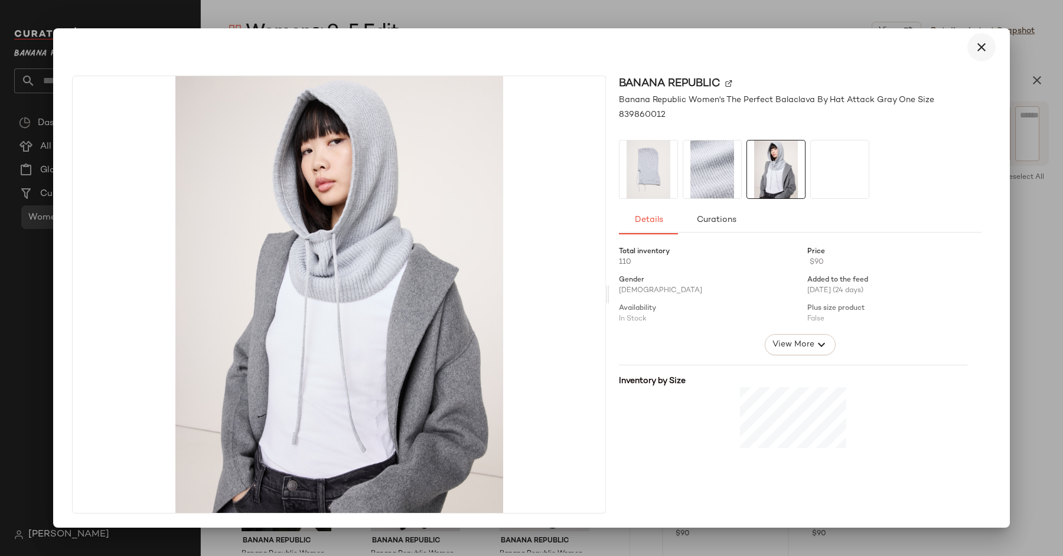
click at [976, 48] on icon "button" at bounding box center [982, 47] width 14 height 14
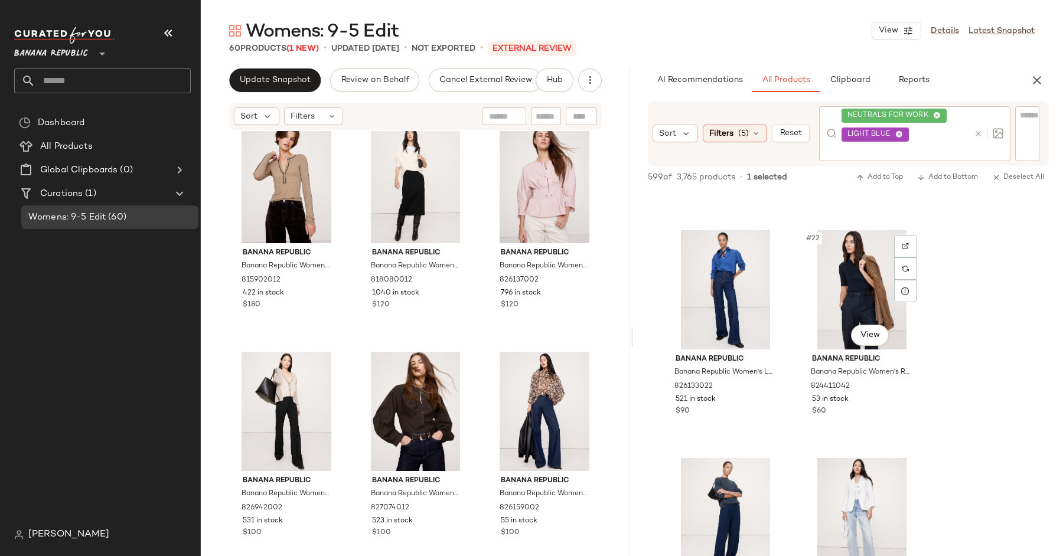
scroll to position [2290, 0]
